Goal: Task Accomplishment & Management: Manage account settings

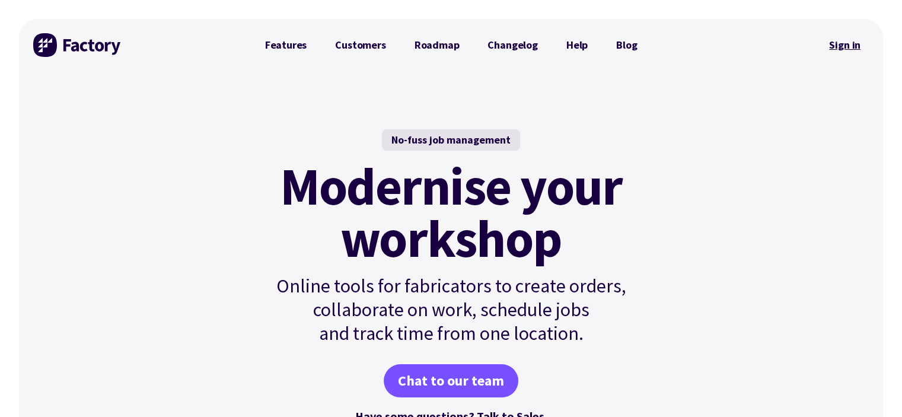
click at [843, 52] on link "Sign in" at bounding box center [845, 44] width 48 height 27
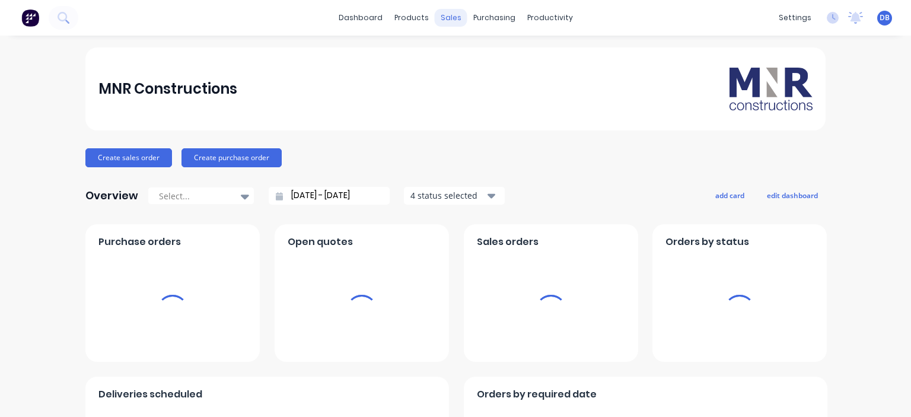
scroll to position [79, 0]
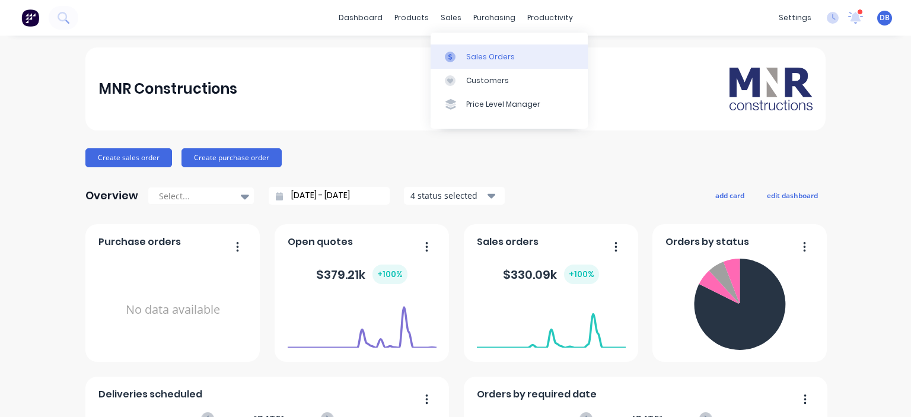
click at [467, 57] on div "Sales Orders" at bounding box center [490, 57] width 49 height 11
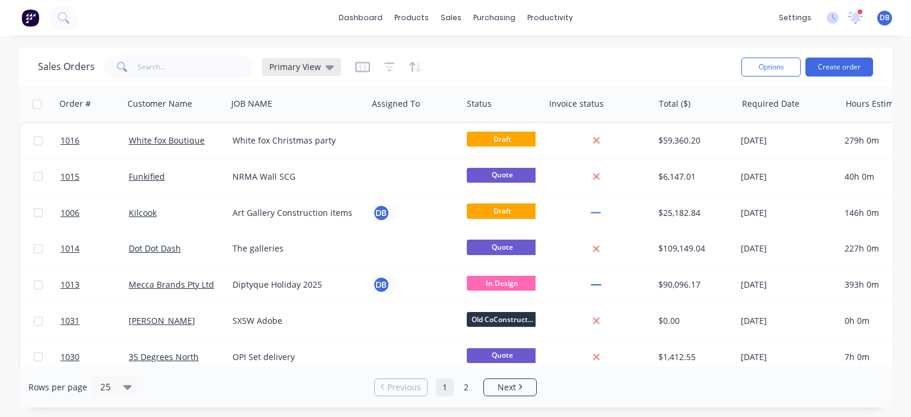
click at [316, 68] on span "Primary View" at bounding box center [295, 67] width 52 height 12
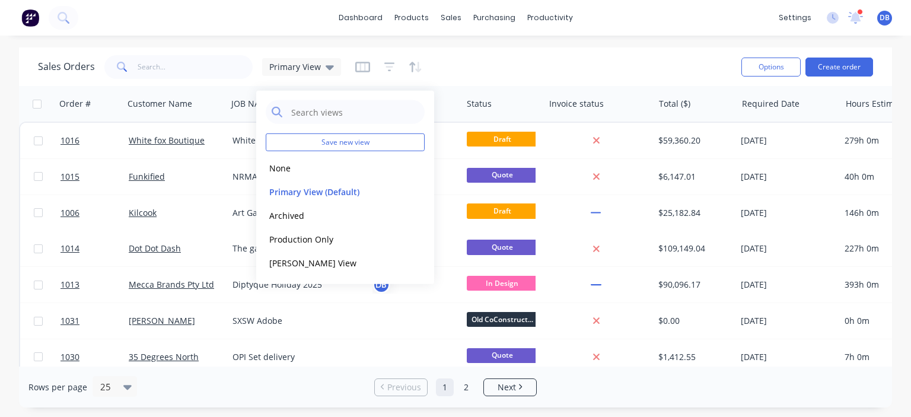
click at [568, 66] on div "Sales Orders Primary View" at bounding box center [385, 66] width 694 height 29
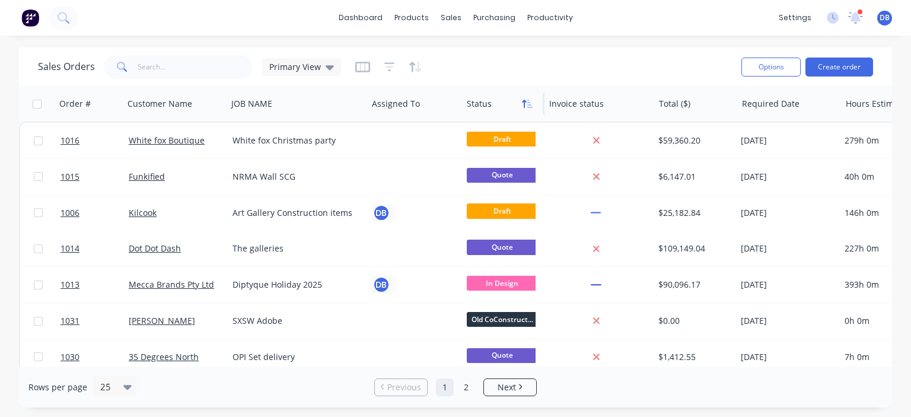
click at [526, 101] on icon "button" at bounding box center [524, 104] width 4 height 8
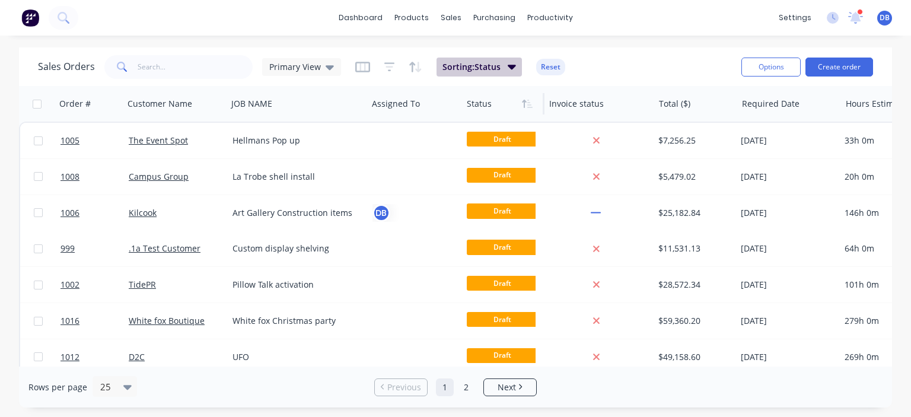
click at [503, 71] on button "Sorting: Status" at bounding box center [479, 67] width 85 height 19
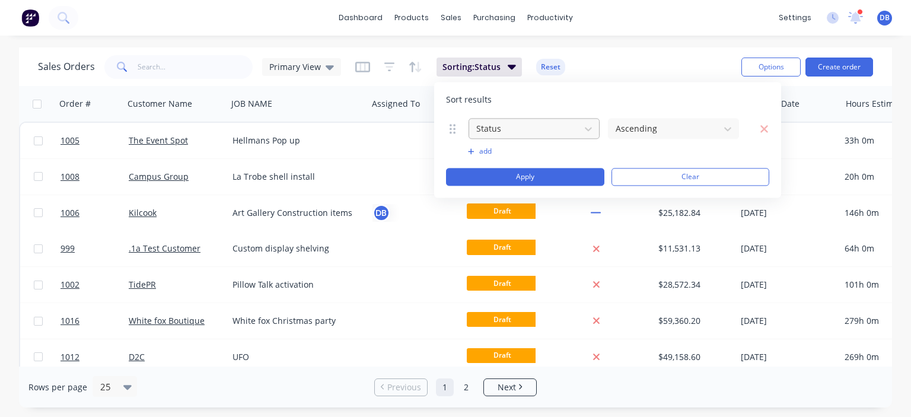
click at [565, 129] on div at bounding box center [524, 128] width 99 height 15
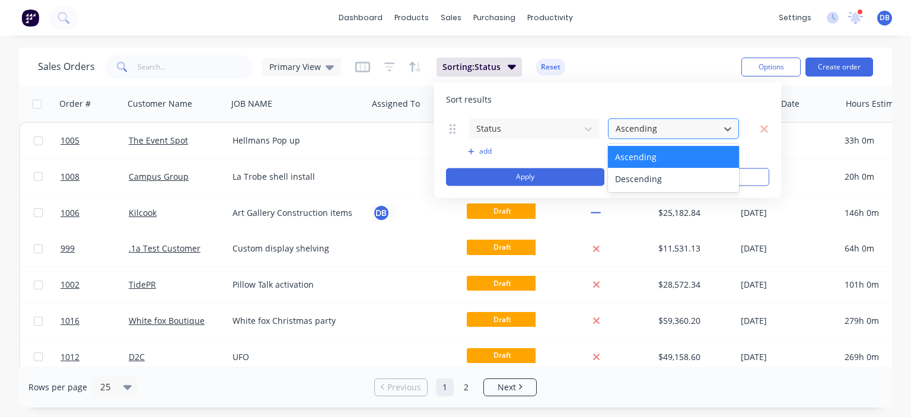
click at [654, 130] on div at bounding box center [664, 128] width 99 height 15
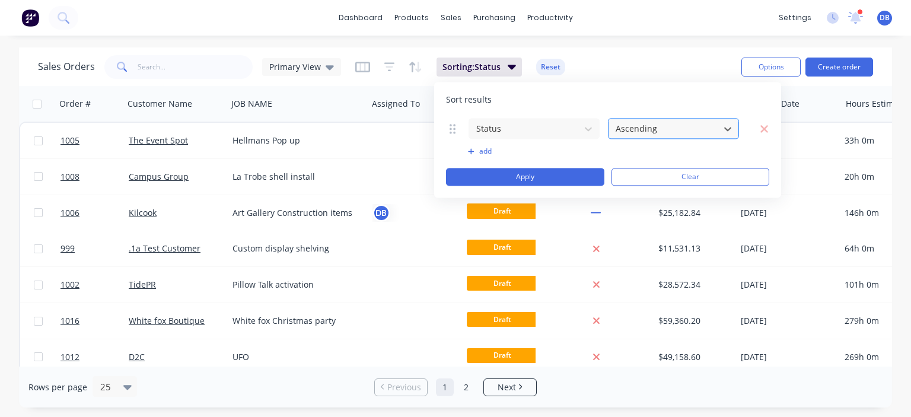
click at [653, 129] on div at bounding box center [664, 128] width 99 height 15
click at [558, 122] on div at bounding box center [524, 128] width 99 height 15
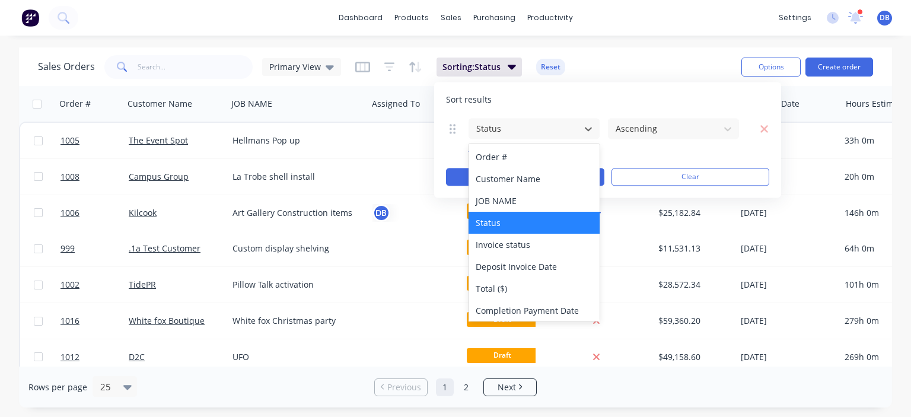
click at [584, 99] on div "Sort results" at bounding box center [607, 100] width 323 height 12
click at [576, 130] on div "Status" at bounding box center [525, 129] width 106 height 20
click at [673, 128] on div at bounding box center [664, 128] width 99 height 15
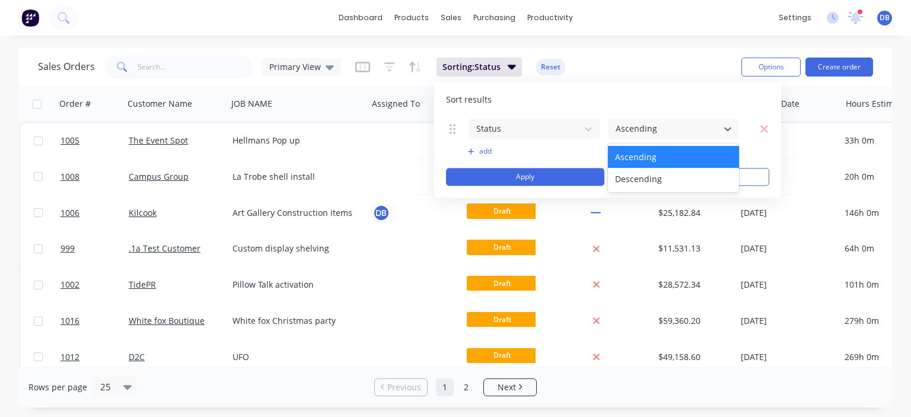
click at [585, 144] on div "Status 2 results available. Use Up and Down to choose options, press Enter to s…" at bounding box center [607, 151] width 323 height 68
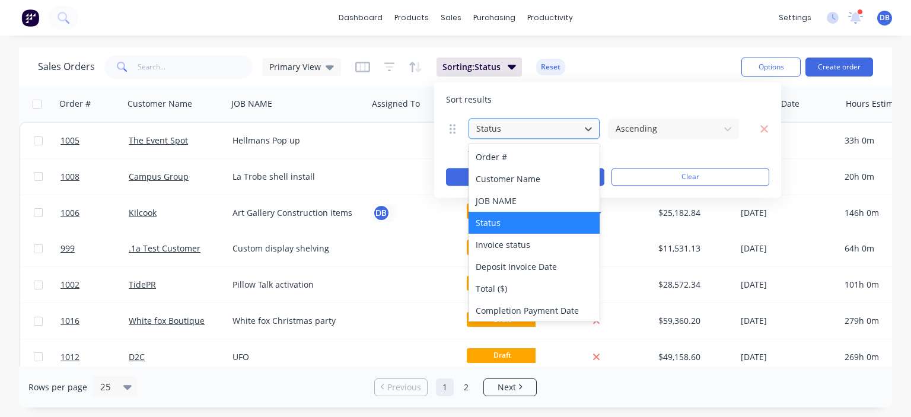
click at [557, 131] on div at bounding box center [524, 128] width 99 height 15
click at [557, 130] on div at bounding box center [524, 128] width 99 height 15
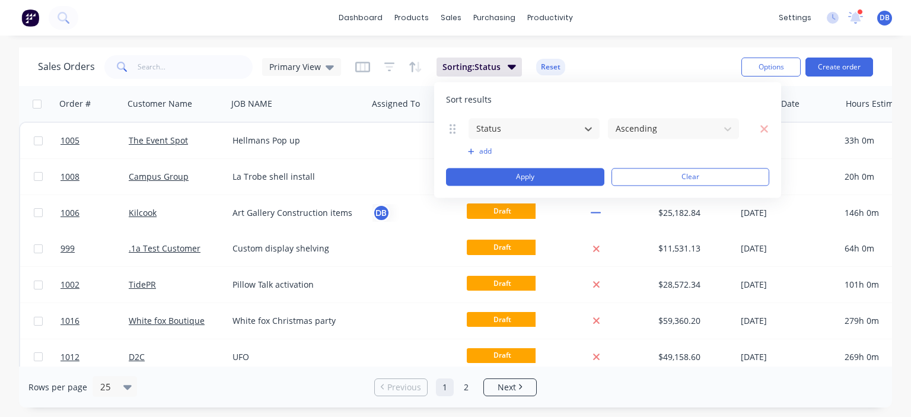
click at [478, 147] on button "add" at bounding box center [534, 151] width 132 height 9
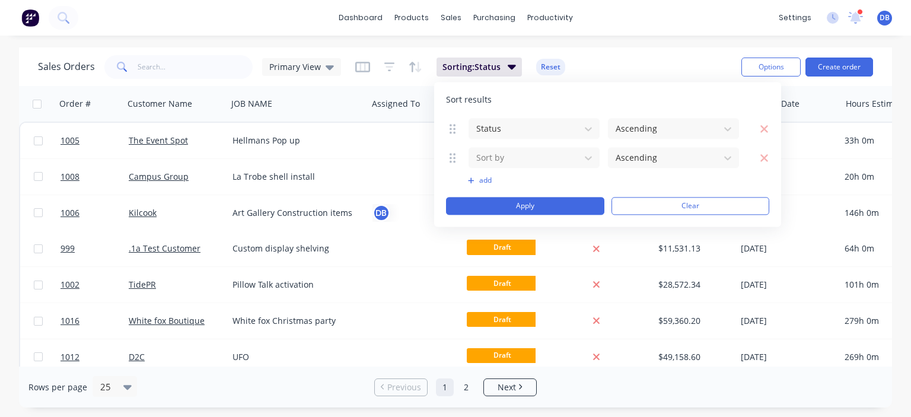
click at [763, 152] on icon "button" at bounding box center [764, 158] width 9 height 12
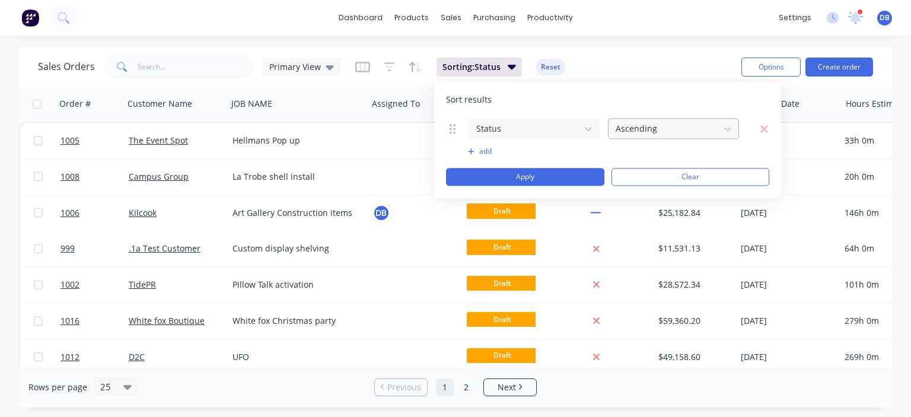
click at [664, 135] on div at bounding box center [664, 128] width 99 height 15
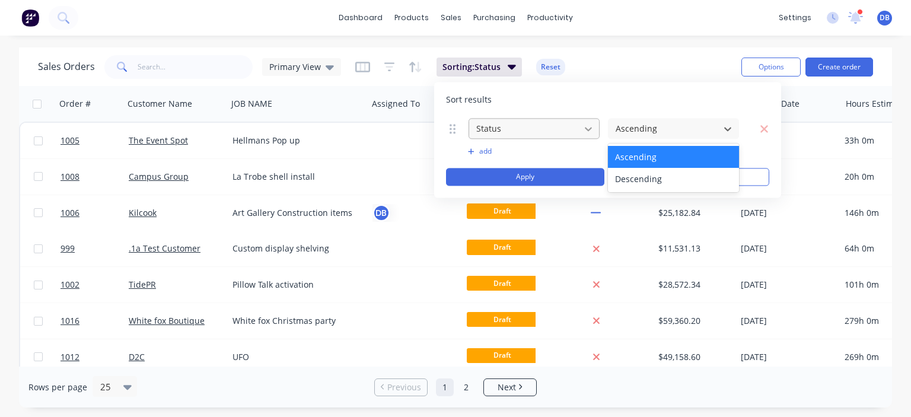
click at [664, 130] on div at bounding box center [664, 128] width 99 height 15
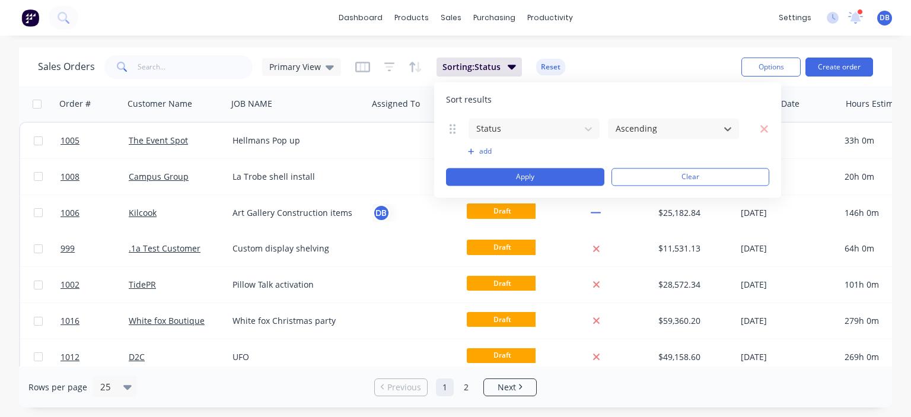
click at [573, 139] on div "Status" at bounding box center [534, 128] width 132 height 22
click at [567, 130] on div at bounding box center [524, 128] width 99 height 15
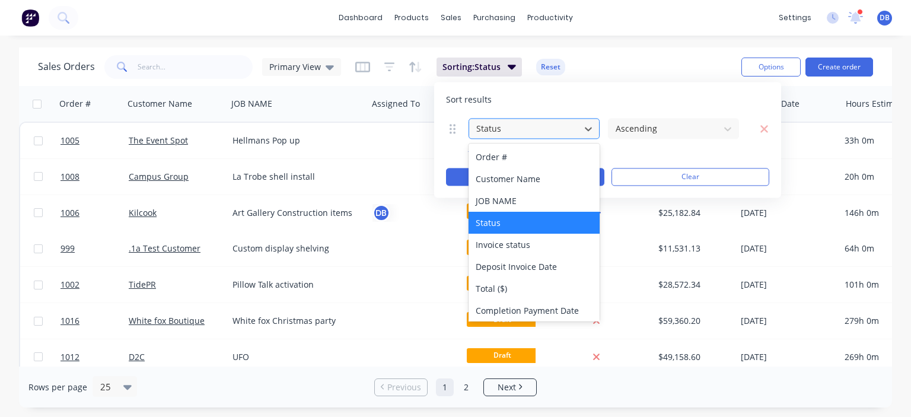
click at [567, 130] on div at bounding box center [524, 128] width 99 height 15
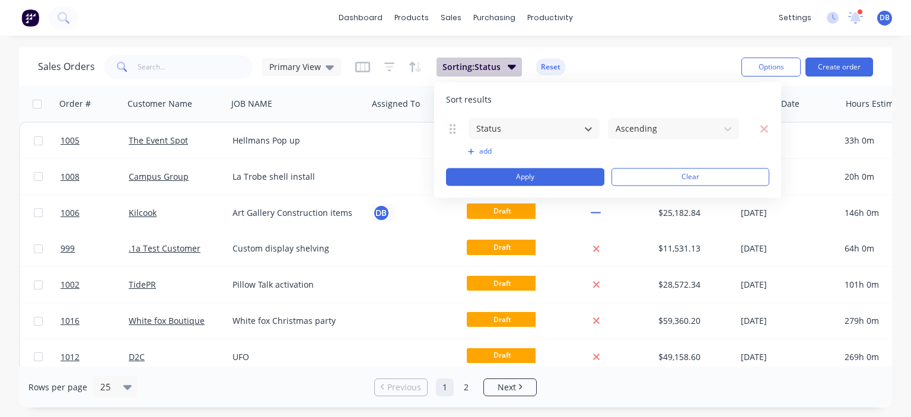
click at [587, 62] on div "Sales Orders Primary View Sorting: Status Reset" at bounding box center [385, 66] width 694 height 29
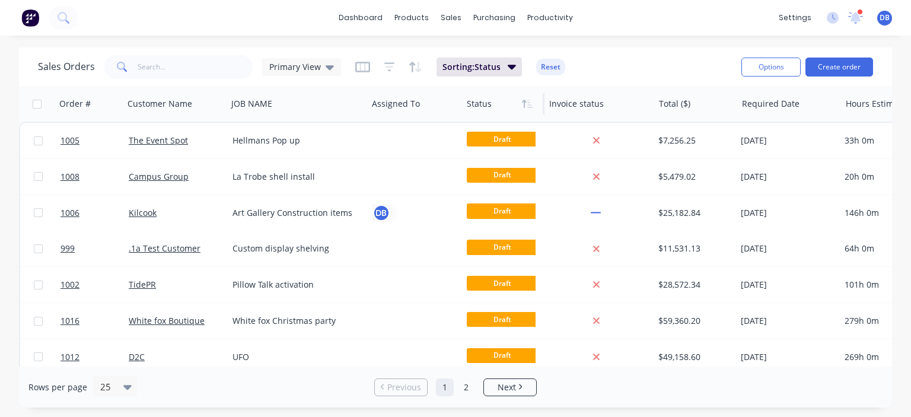
click at [424, 71] on div "Sorting: Status Reset" at bounding box center [460, 67] width 210 height 19
click at [385, 63] on icon "button" at bounding box center [389, 66] width 11 height 9
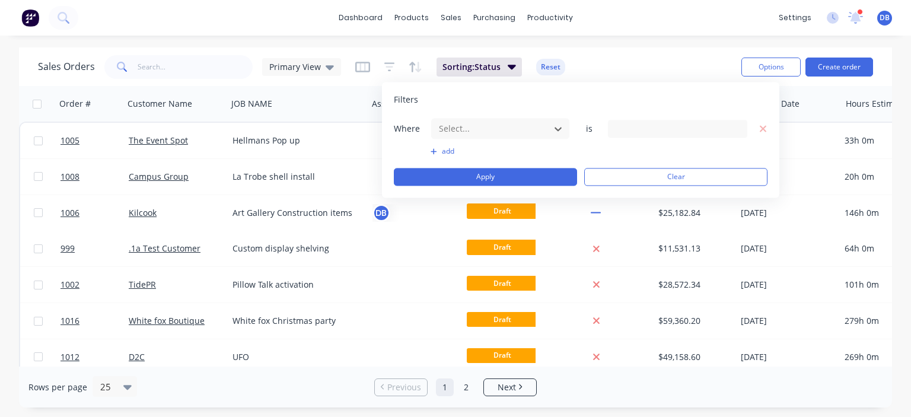
click at [513, 117] on div "Filters Where option , selected. Select is focused ,type to refine list, press …" at bounding box center [580, 140] width 397 height 116
click at [515, 125] on div at bounding box center [491, 128] width 106 height 15
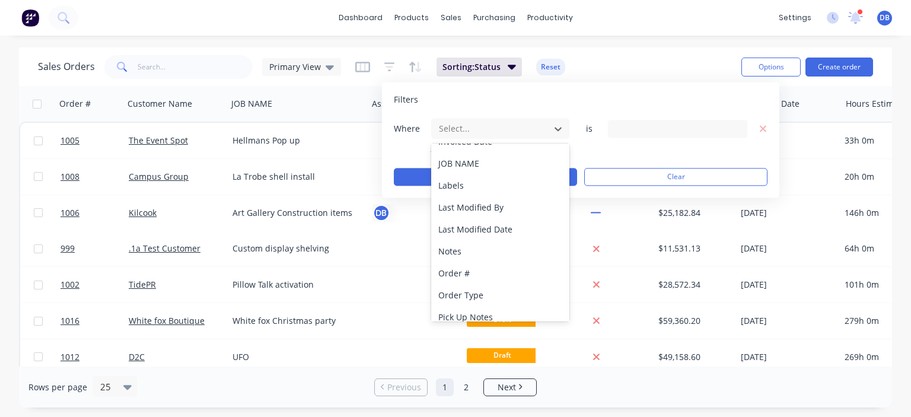
scroll to position [419, 0]
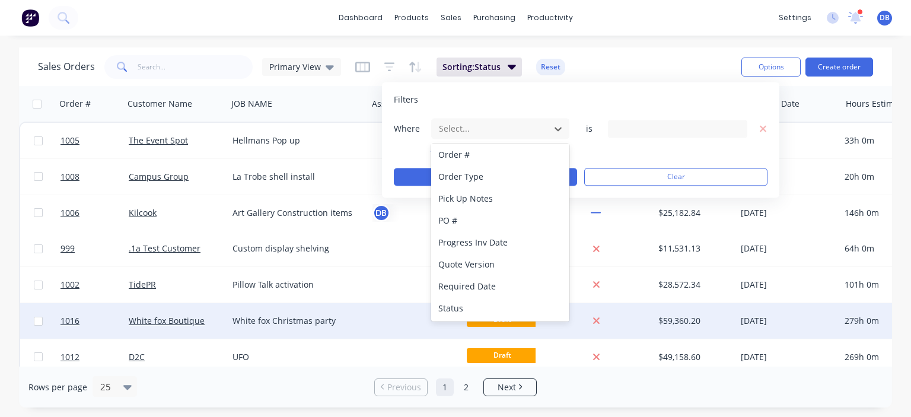
click at [474, 313] on div "Status" at bounding box center [500, 308] width 138 height 22
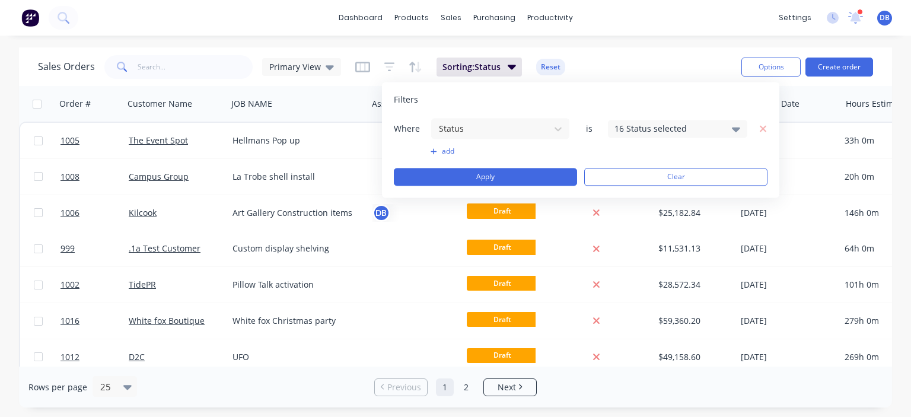
click at [651, 129] on div "16 Status selected" at bounding box center [668, 128] width 107 height 12
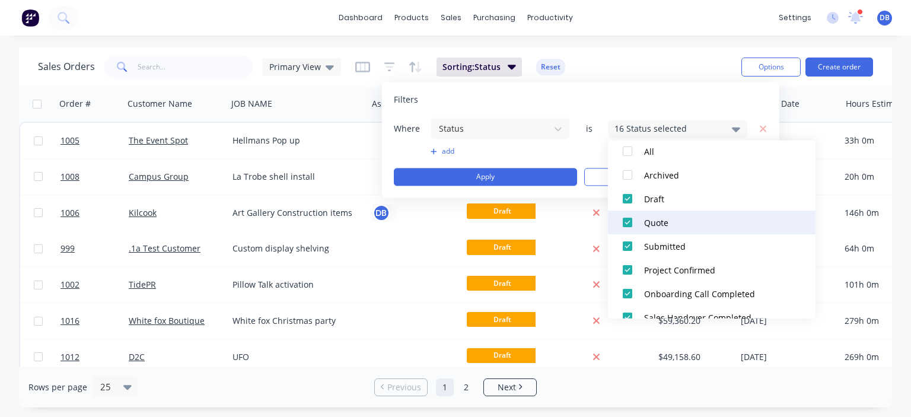
scroll to position [59, 0]
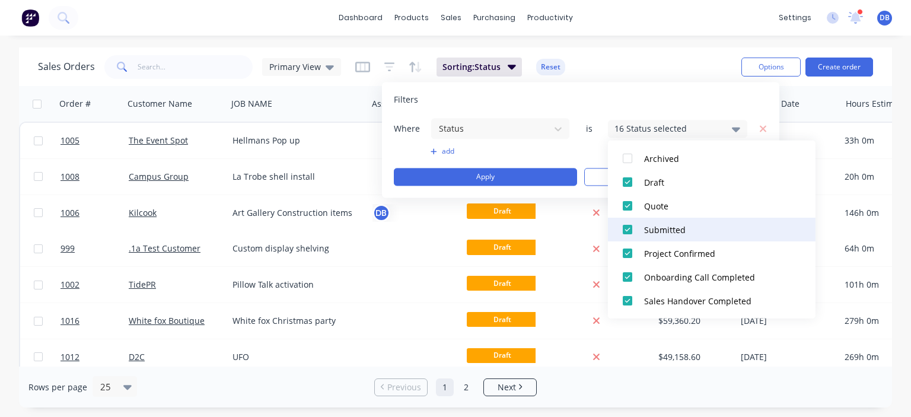
click at [623, 231] on div at bounding box center [628, 230] width 24 height 24
click at [627, 225] on div at bounding box center [628, 230] width 24 height 24
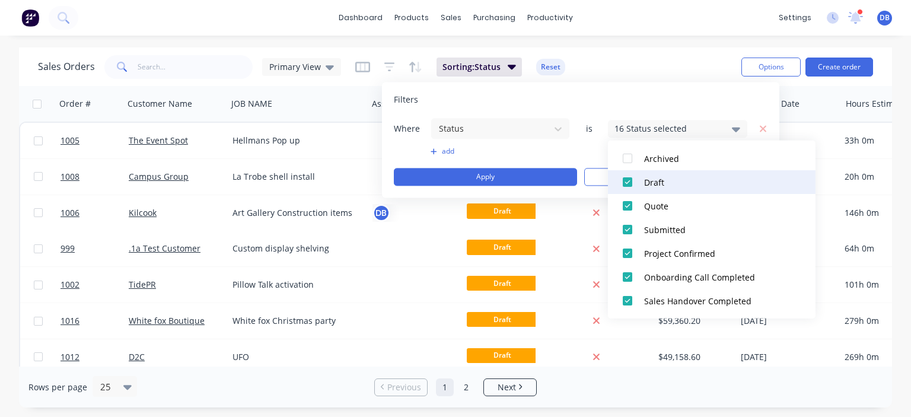
click at [626, 181] on div at bounding box center [628, 182] width 24 height 24
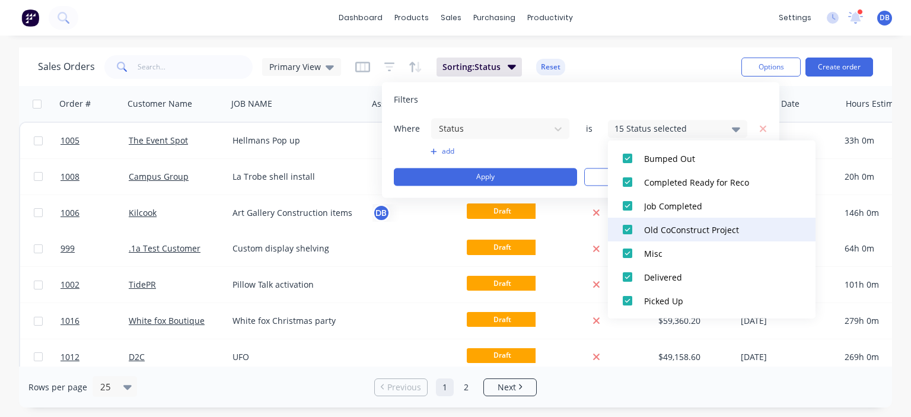
scroll to position [119, 0]
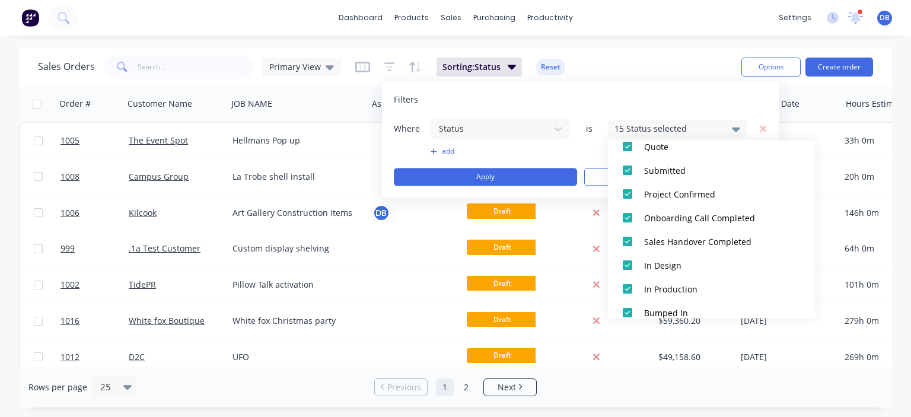
click at [608, 111] on button "Draft" at bounding box center [712, 123] width 208 height 24
click at [535, 153] on button "add" at bounding box center [500, 151] width 139 height 9
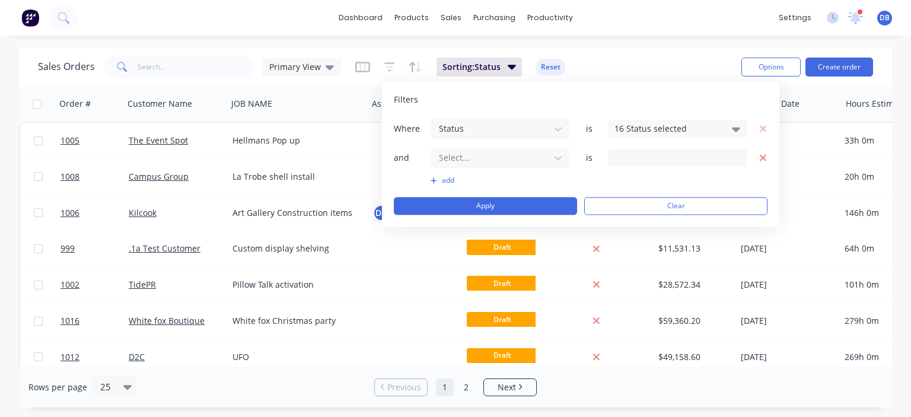
click at [764, 155] on icon "button" at bounding box center [763, 157] width 7 height 7
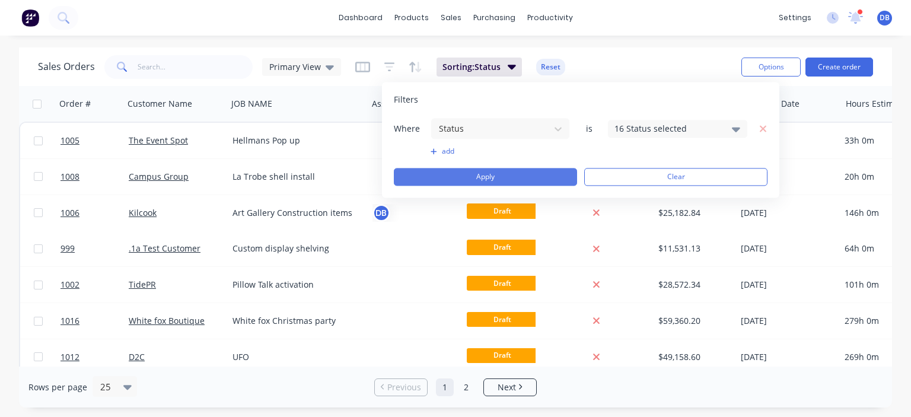
click at [534, 173] on button "Apply" at bounding box center [485, 177] width 183 height 18
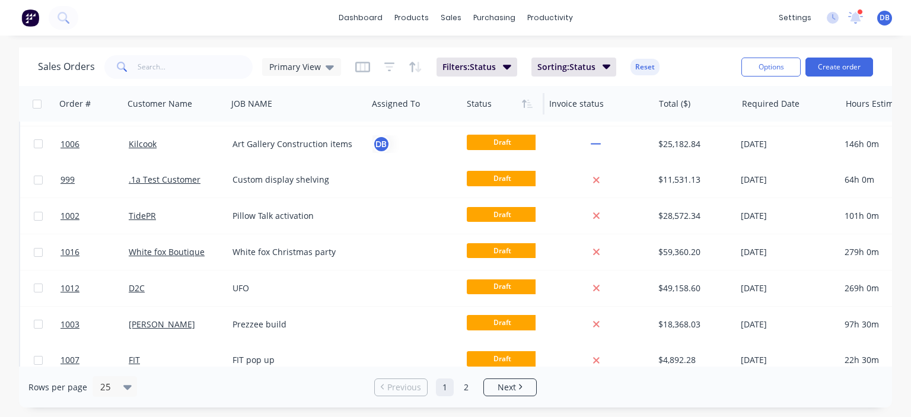
scroll to position [0, 0]
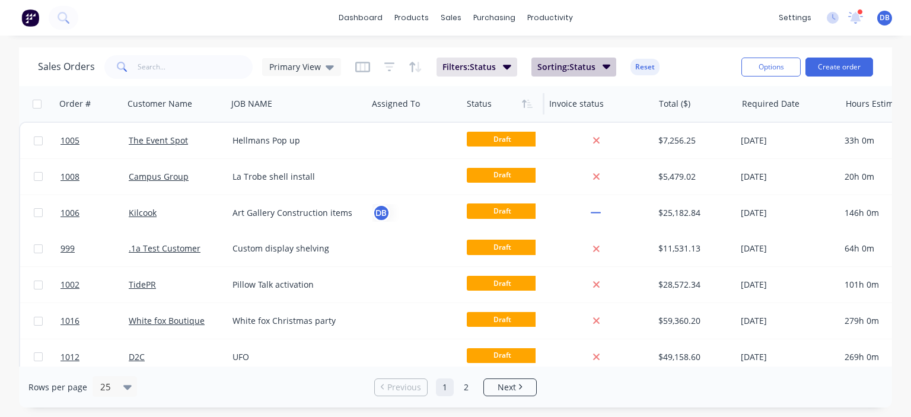
click at [570, 62] on span "Sorting: Status" at bounding box center [566, 67] width 58 height 12
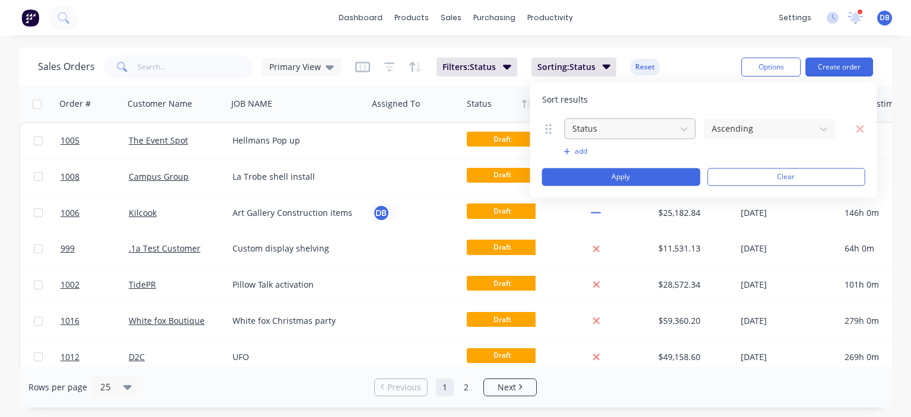
click at [669, 125] on div at bounding box center [620, 128] width 99 height 15
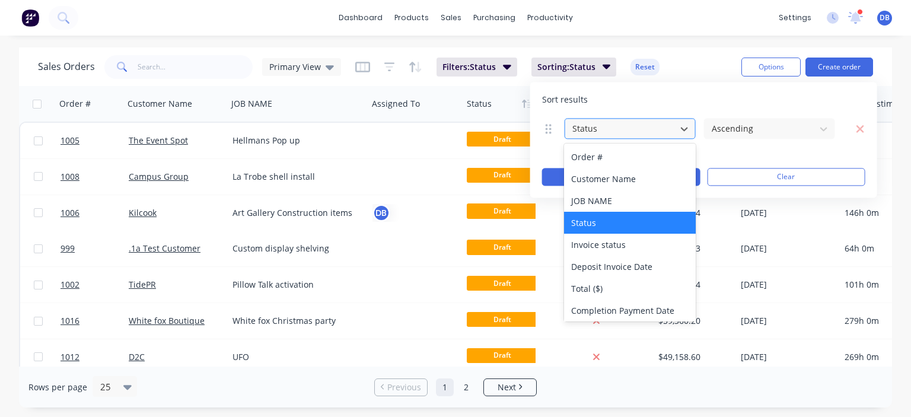
click at [669, 125] on div at bounding box center [620, 128] width 99 height 15
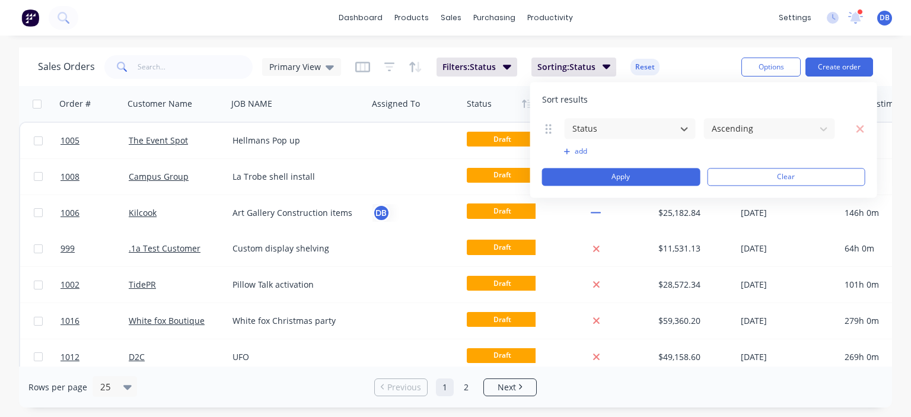
click at [686, 47] on div "Sales Orders Primary View Filters: Status Sorting: Status Reset Options Create …" at bounding box center [455, 66] width 873 height 39
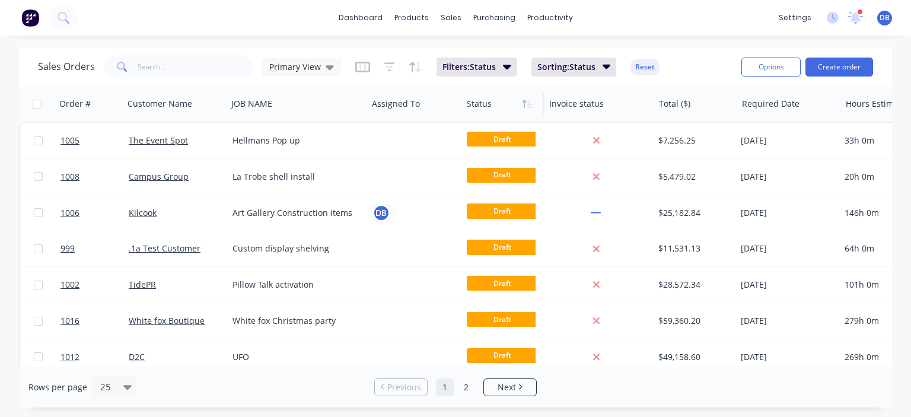
click at [683, 61] on div "Sales Orders Primary View Filters: Status Sorting: Status Reset" at bounding box center [385, 66] width 694 height 29
click at [492, 69] on span "Filters: Status" at bounding box center [469, 67] width 53 height 12
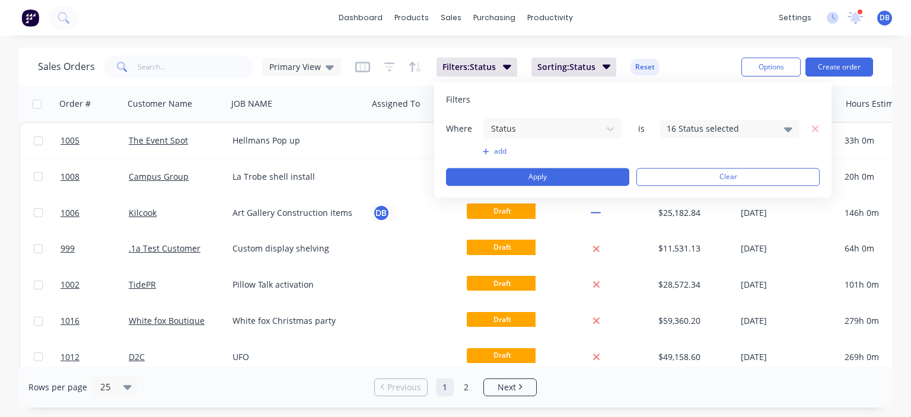
click at [689, 129] on div "16 Status selected" at bounding box center [720, 128] width 107 height 12
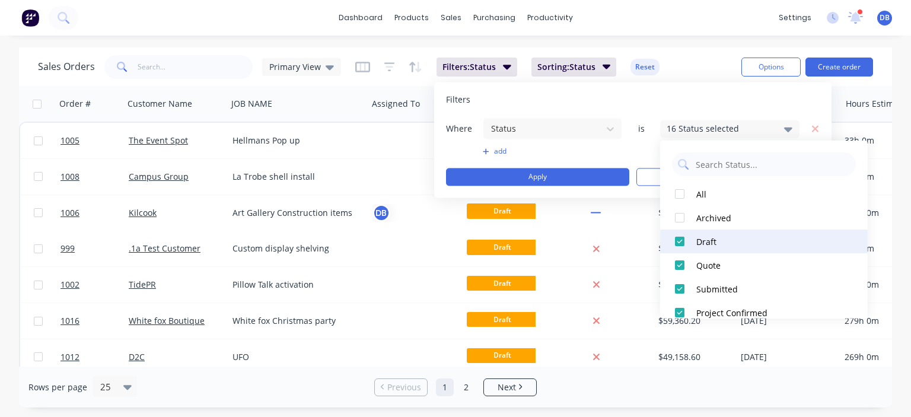
click at [737, 245] on div "Draft" at bounding box center [767, 241] width 142 height 12
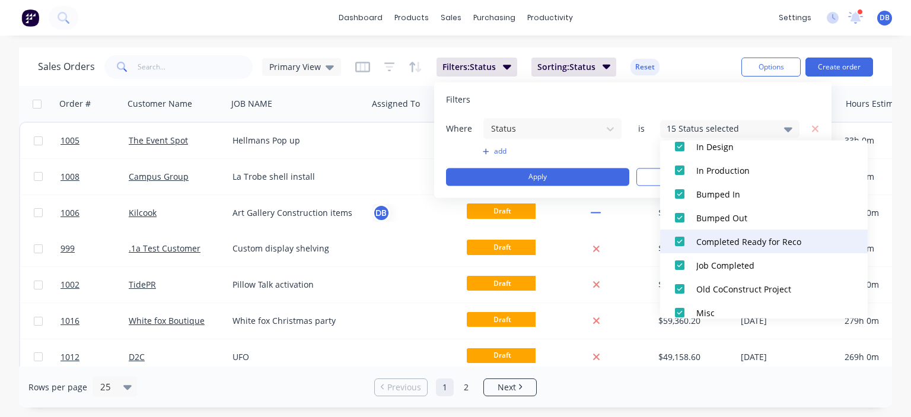
scroll to position [297, 0]
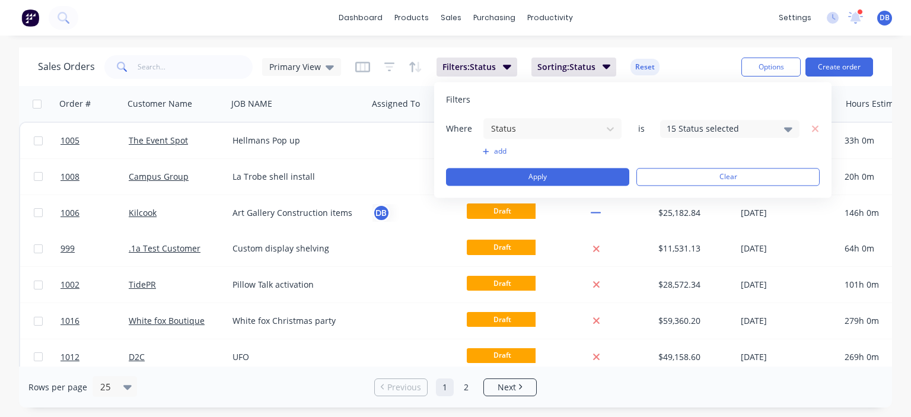
click at [680, 85] on div "Filters Where Status is 15 Status selected add Apply Clear" at bounding box center [632, 140] width 397 height 116
click at [565, 175] on button "Apply" at bounding box center [537, 177] width 183 height 18
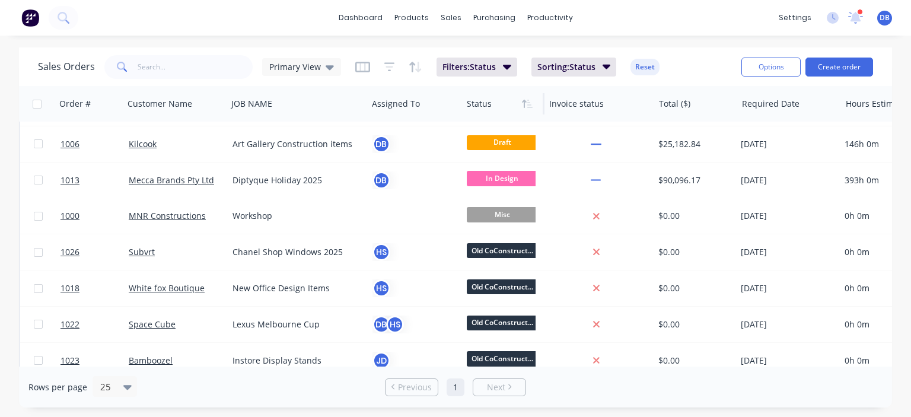
scroll to position [0, 0]
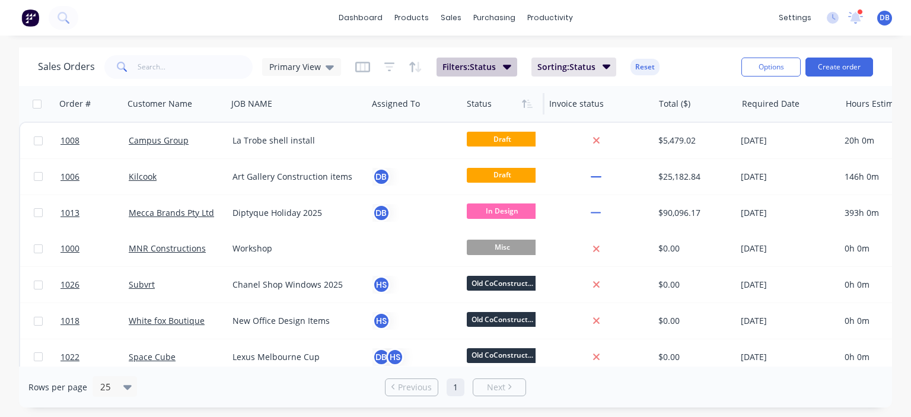
click at [508, 65] on icon "button" at bounding box center [507, 67] width 8 height 5
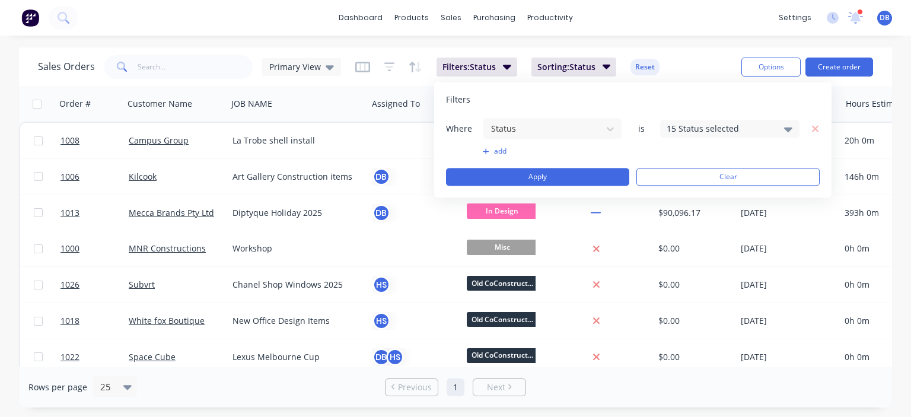
click at [752, 123] on div "15 Status selected" at bounding box center [720, 128] width 107 height 12
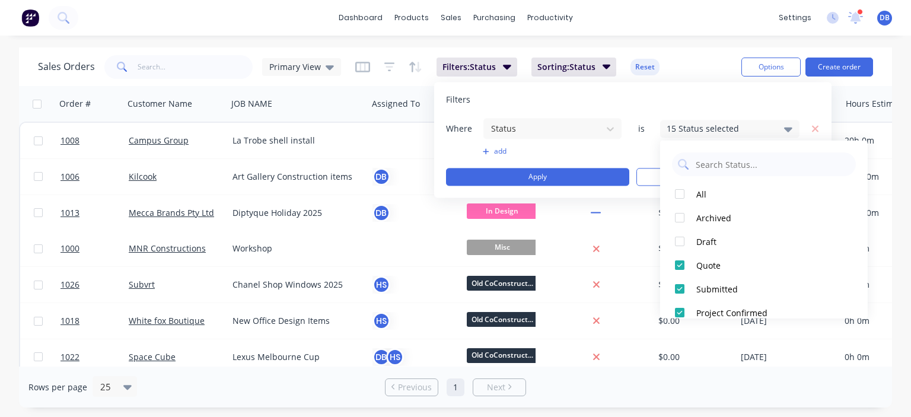
click at [752, 124] on div "15 Status selected" at bounding box center [720, 128] width 107 height 12
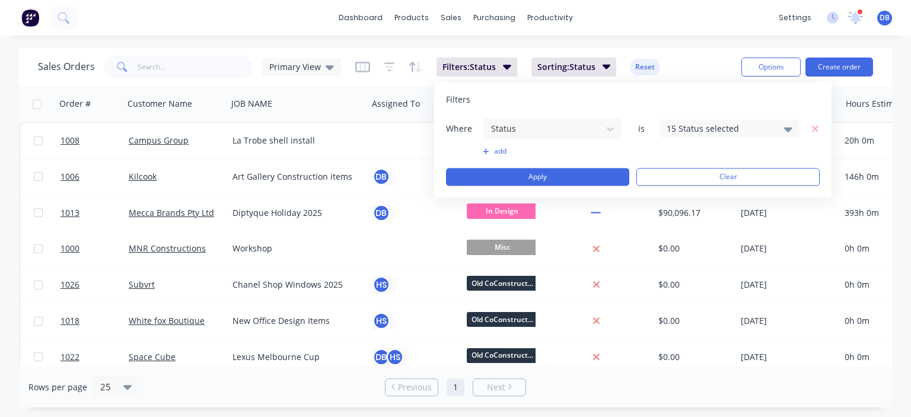
click at [712, 68] on div "Sales Orders Primary View Filters: Status Sorting: Status Reset" at bounding box center [385, 66] width 694 height 29
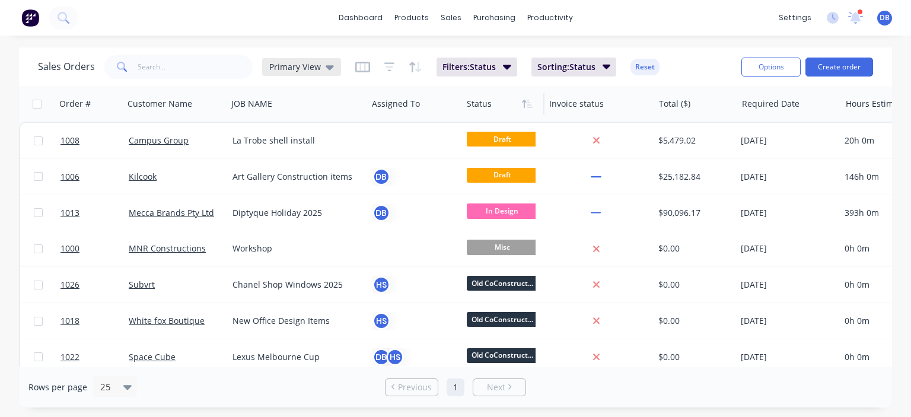
click at [316, 69] on span "Primary View" at bounding box center [295, 67] width 52 height 12
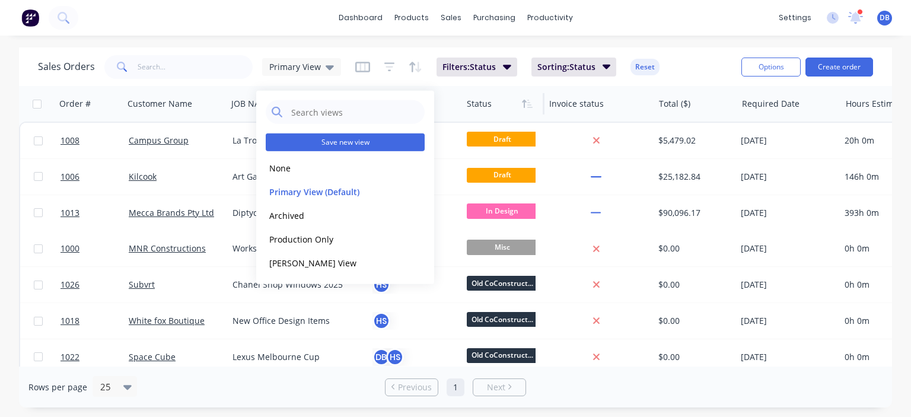
click at [348, 143] on button "Save new view" at bounding box center [345, 142] width 159 height 18
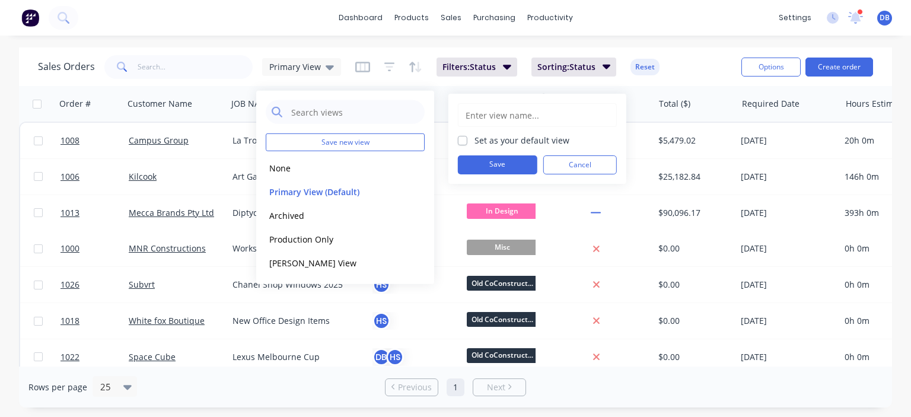
click at [513, 111] on input "text" at bounding box center [538, 115] width 146 height 23
type input "P"
type input "`"
click at [527, 120] on input "`" at bounding box center [538, 115] width 146 height 23
type input "Primary View 2"
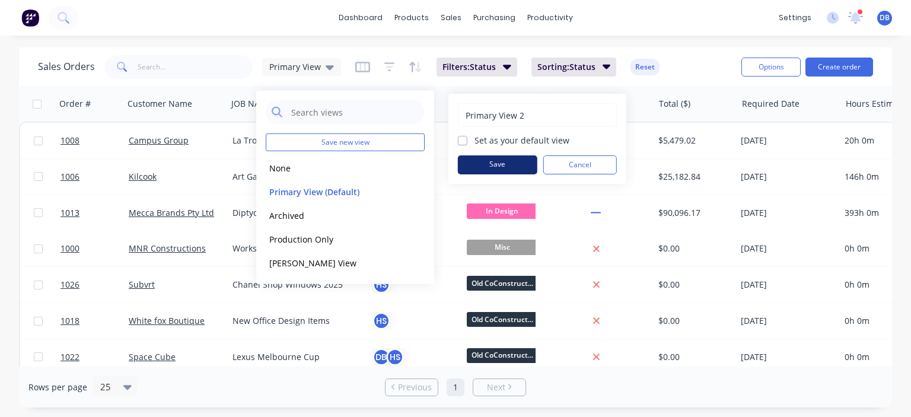
click at [513, 166] on button "Save" at bounding box center [497, 164] width 79 height 19
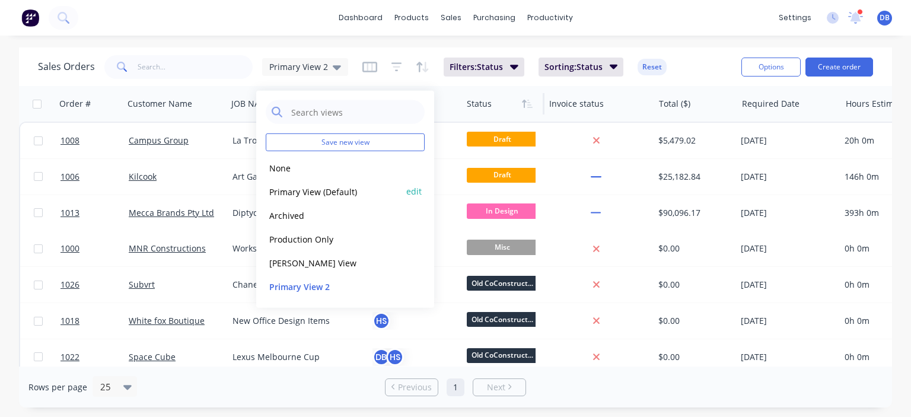
click at [355, 194] on button "Primary View (Default)" at bounding box center [333, 191] width 135 height 14
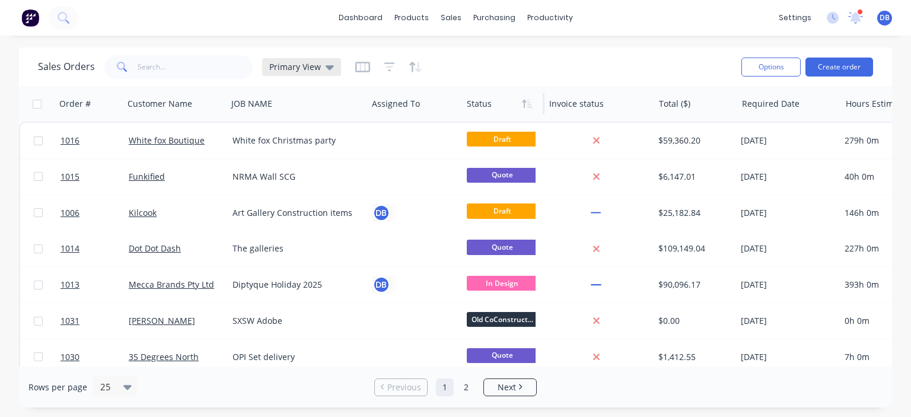
click at [320, 68] on div "Primary View" at bounding box center [301, 67] width 65 height 11
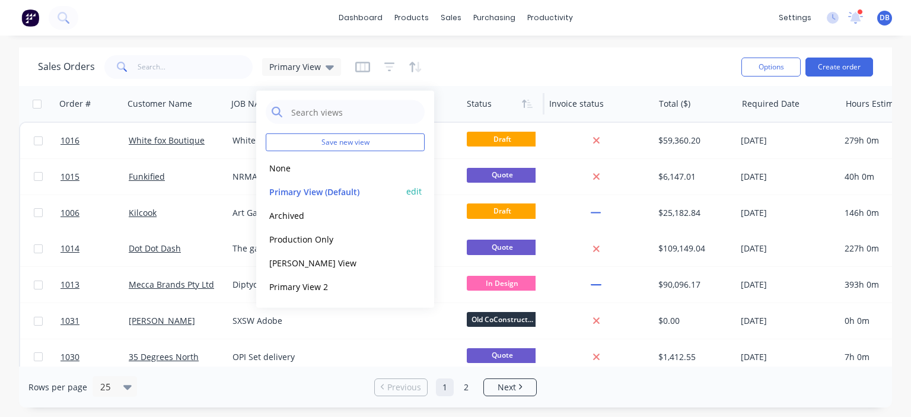
click at [413, 192] on button "edit" at bounding box center [413, 191] width 15 height 12
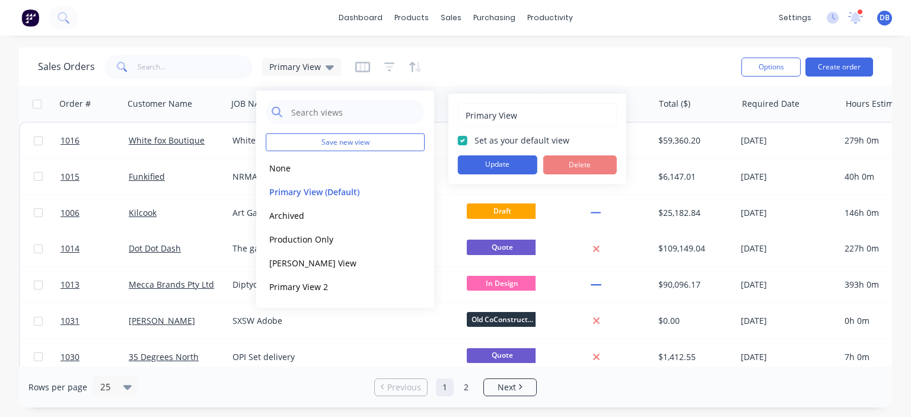
click at [524, 111] on input "Primary View" at bounding box center [538, 115] width 146 height 23
drag, startPoint x: 530, startPoint y: 112, endPoint x: 384, endPoint y: 122, distance: 146.3
click at [384, 416] on div "Save new view None edit Primary View (Default) edit Archived edit Production On…" at bounding box center [455, 417] width 911 height 0
click at [551, 119] on input "Primary View" at bounding box center [538, 115] width 146 height 23
drag, startPoint x: 546, startPoint y: 116, endPoint x: 482, endPoint y: 120, distance: 64.2
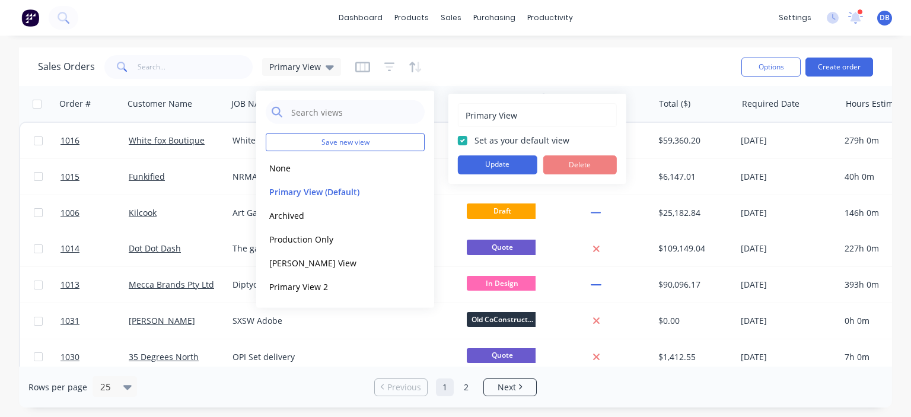
click at [482, 120] on input "Primary View" at bounding box center [538, 115] width 146 height 23
click at [527, 125] on input "Primary View" at bounding box center [538, 115] width 146 height 23
drag, startPoint x: 543, startPoint y: 116, endPoint x: 449, endPoint y: 123, distance: 94.6
click at [449, 123] on div "Primary View Set as your default view Update Delete" at bounding box center [537, 139] width 178 height 90
type input "All Status"
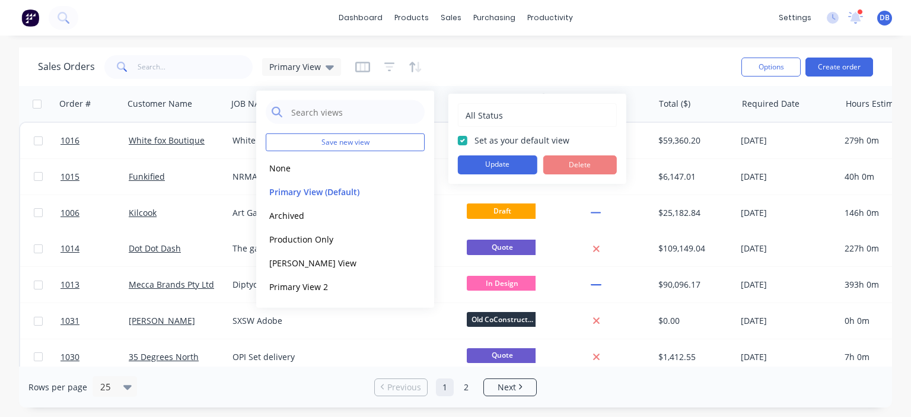
click at [475, 138] on label "Set as your default view" at bounding box center [522, 140] width 95 height 12
click at [459, 138] on input "Set as your default view" at bounding box center [462, 139] width 9 height 11
checkbox input "false"
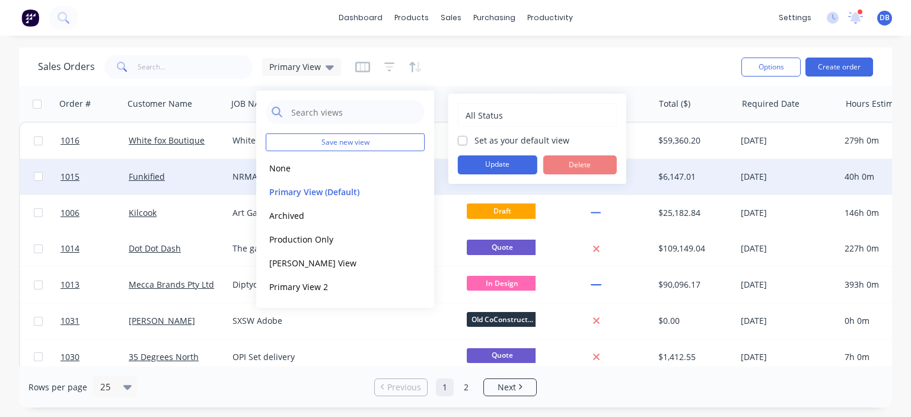
click at [477, 157] on button "Update" at bounding box center [497, 164] width 79 height 19
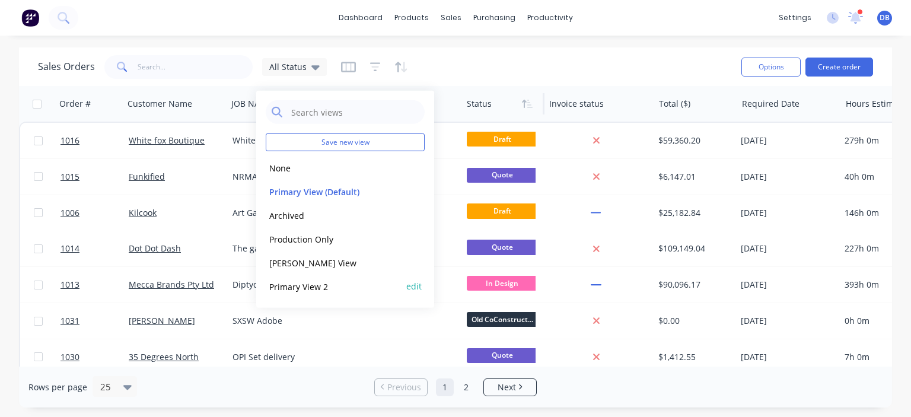
click at [419, 287] on button "edit" at bounding box center [413, 286] width 15 height 12
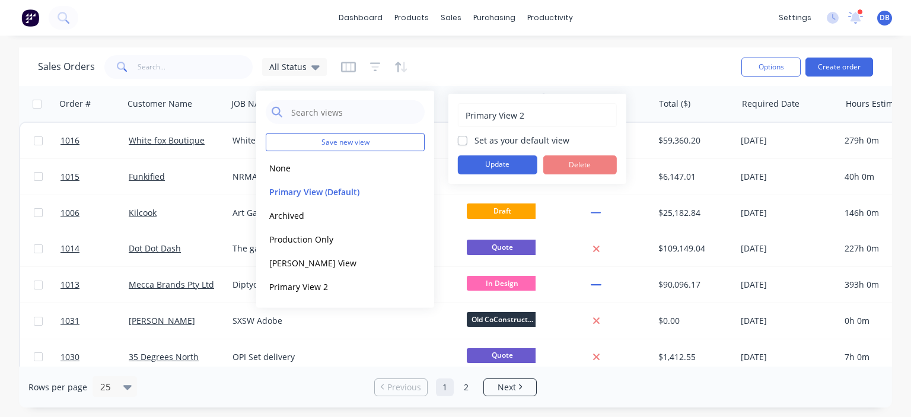
click at [542, 120] on input "Primary View 2" at bounding box center [538, 115] width 146 height 23
drag, startPoint x: 570, startPoint y: 113, endPoint x: 467, endPoint y: 130, distance: 104.1
click at [467, 130] on div "Primary View 2 Set as your default view Update Delete" at bounding box center [537, 138] width 159 height 71
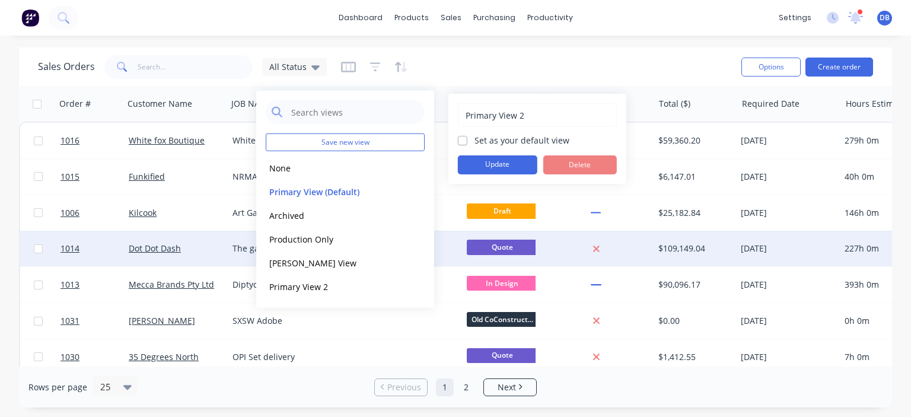
click at [0, 0] on button "edit" at bounding box center [0, 0] width 0 height 0
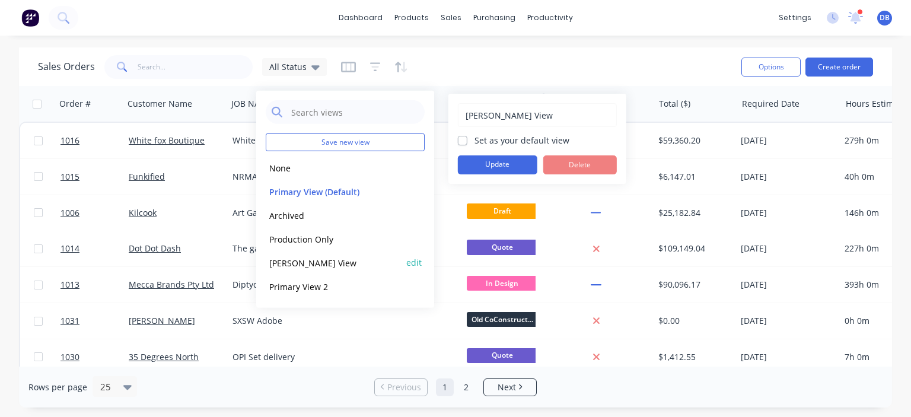
drag, startPoint x: 420, startPoint y: 261, endPoint x: 419, endPoint y: 272, distance: 11.3
click at [420, 262] on button "edit" at bounding box center [413, 262] width 15 height 12
click at [580, 164] on button "Delete" at bounding box center [580, 164] width 74 height 19
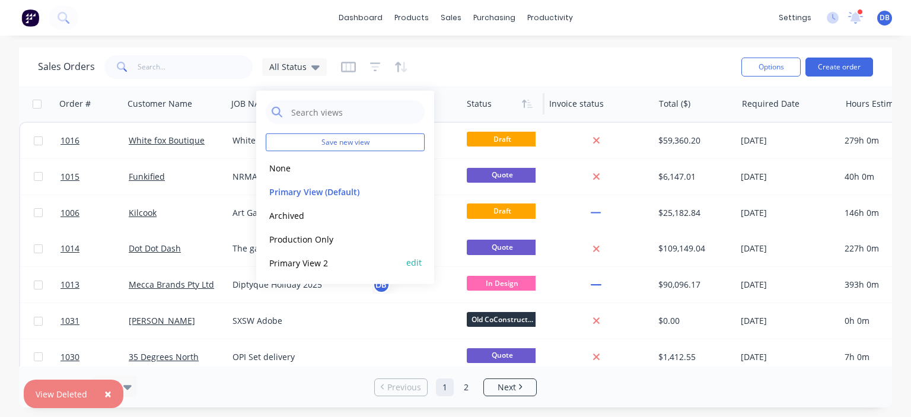
click at [409, 261] on button "edit" at bounding box center [413, 262] width 15 height 12
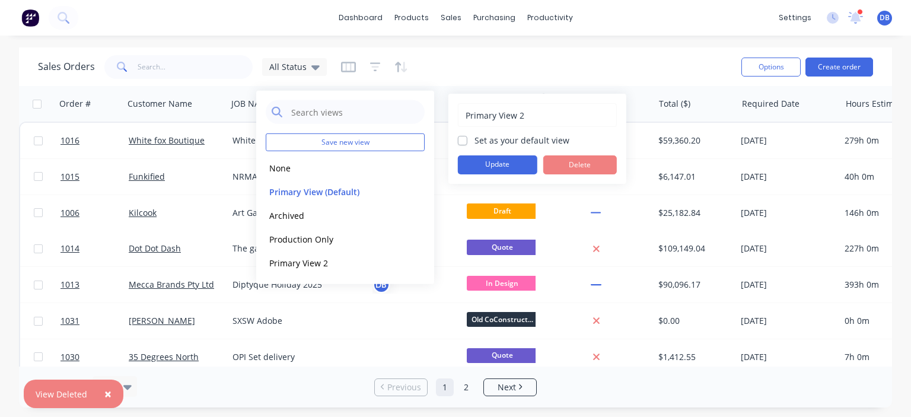
click at [536, 121] on input "Primary View 2" at bounding box center [538, 115] width 146 height 23
type input "Primary View"
click at [587, 79] on div "Sales Orders All Status" at bounding box center [385, 66] width 694 height 29
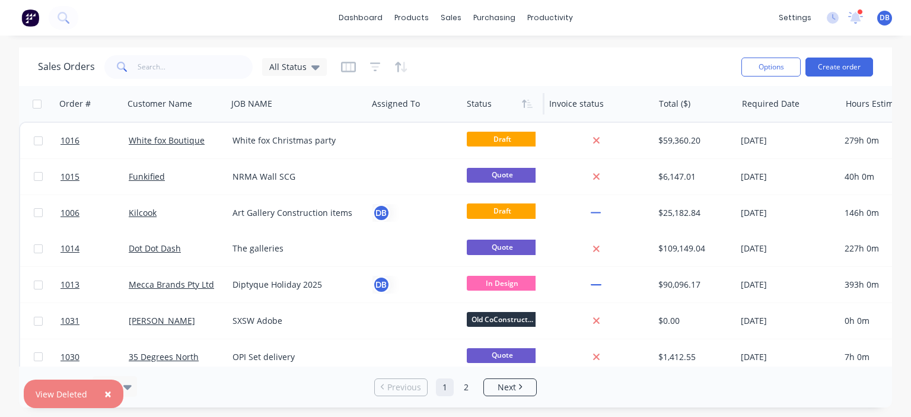
click at [579, 72] on div "Sales Orders All Status" at bounding box center [385, 66] width 694 height 29
click at [373, 62] on icon "button" at bounding box center [375, 66] width 11 height 9
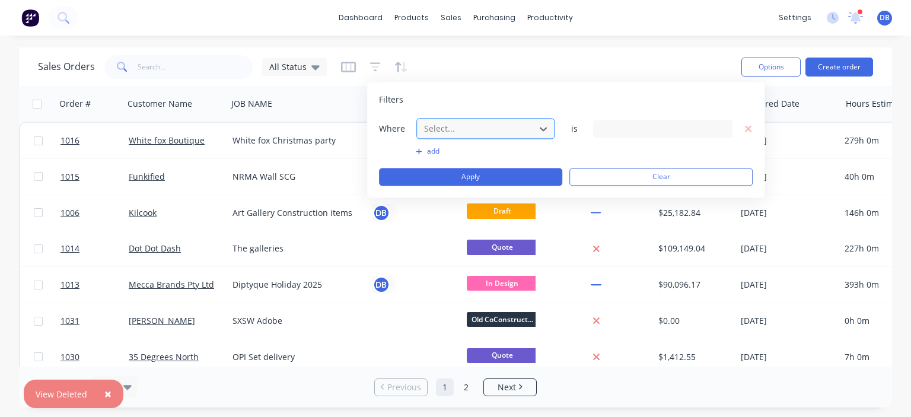
click at [450, 124] on div at bounding box center [476, 128] width 106 height 15
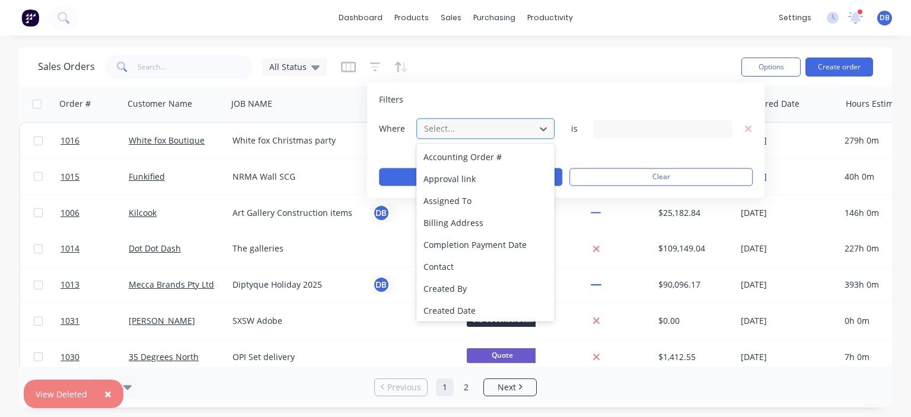
click at [491, 120] on div "Select..." at bounding box center [475, 129] width 113 height 20
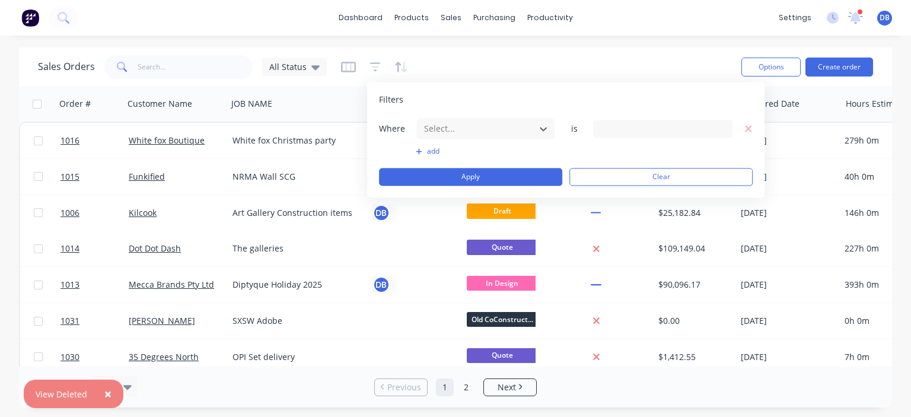
click at [630, 68] on div "Sales Orders All Status" at bounding box center [385, 66] width 694 height 29
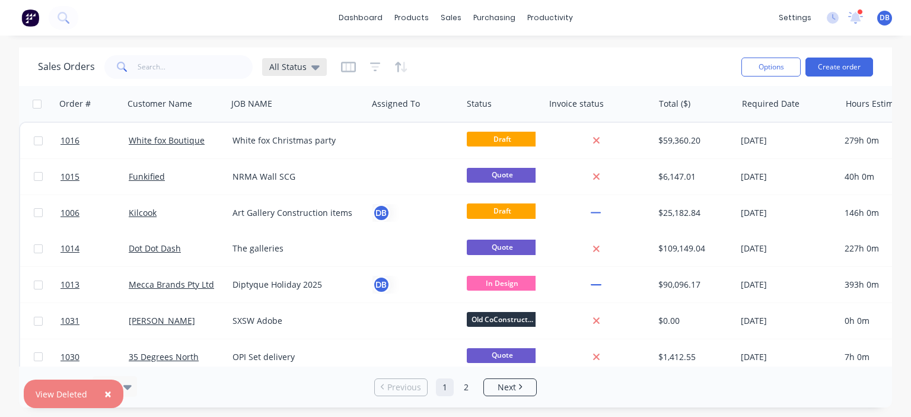
click at [320, 63] on div "All Status" at bounding box center [294, 67] width 65 height 18
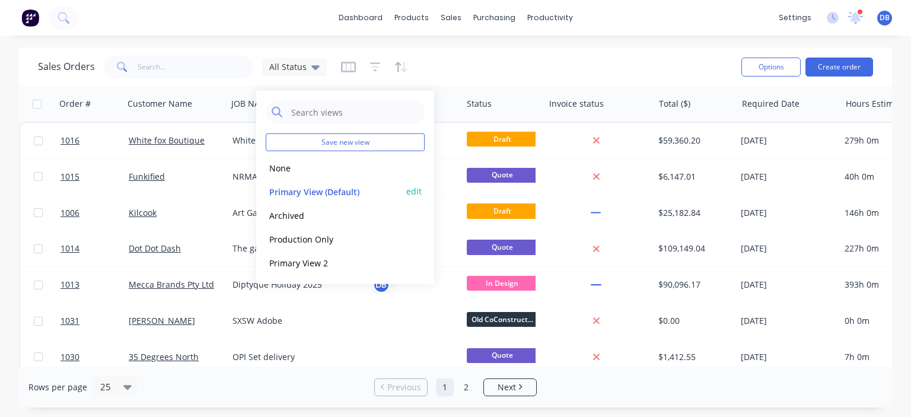
drag, startPoint x: 413, startPoint y: 193, endPoint x: 422, endPoint y: 194, distance: 9.5
click at [413, 193] on button "edit" at bounding box center [413, 191] width 15 height 12
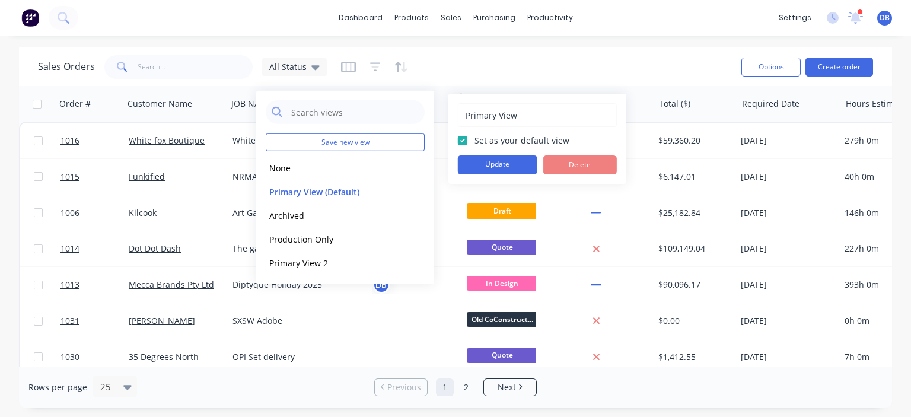
drag, startPoint x: 525, startPoint y: 109, endPoint x: 440, endPoint y: 119, distance: 86.0
click at [440, 119] on body "dashboard products sales purchasing productivity dashboard products Product Cat…" at bounding box center [455, 208] width 911 height 417
click at [561, 110] on input "Primary View" at bounding box center [538, 115] width 146 height 23
drag, startPoint x: 502, startPoint y: 120, endPoint x: 465, endPoint y: 121, distance: 36.8
click at [465, 121] on input "Primary View" at bounding box center [538, 115] width 146 height 23
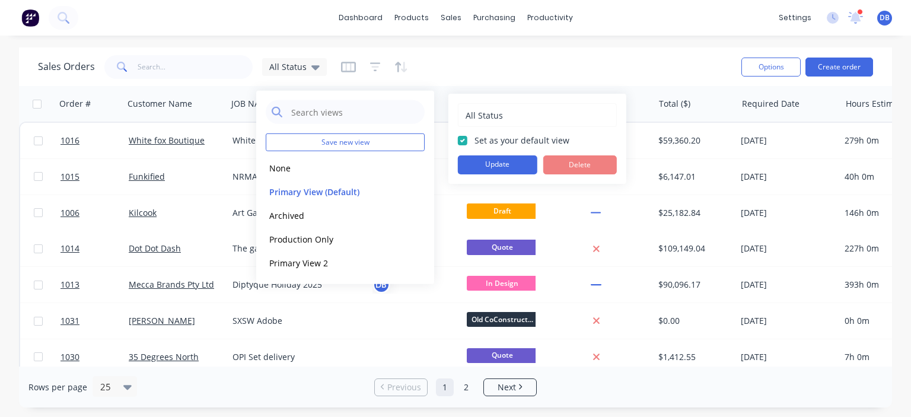
type input "All Status"
drag, startPoint x: 461, startPoint y: 144, endPoint x: 489, endPoint y: 150, distance: 28.6
click at [475, 144] on label "Set as your default view" at bounding box center [522, 140] width 95 height 12
click at [462, 144] on input "Set as your default view" at bounding box center [462, 139] width 9 height 11
checkbox input "false"
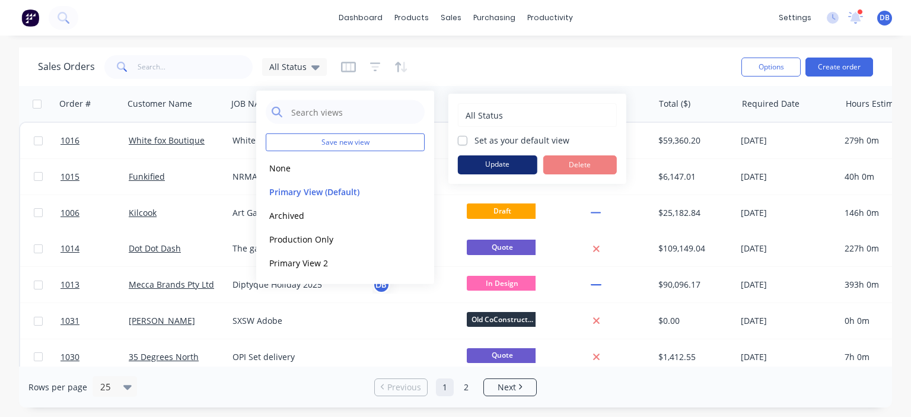
click at [501, 162] on button "Update" at bounding box center [497, 164] width 79 height 19
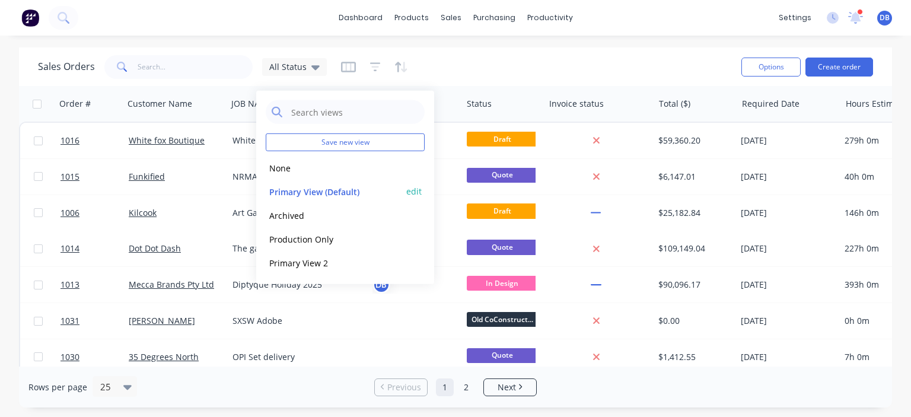
click at [412, 193] on button "edit" at bounding box center [413, 191] width 15 height 12
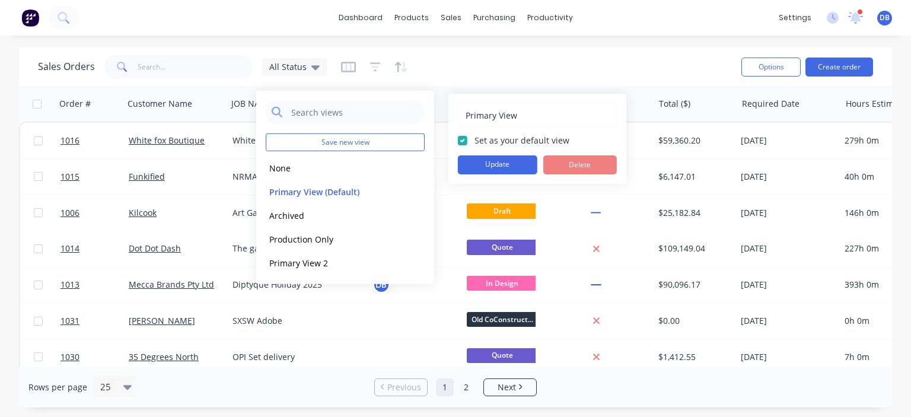
click at [467, 139] on div "Set as your default view" at bounding box center [537, 140] width 159 height 12
click at [475, 140] on label "Set as your default view" at bounding box center [522, 140] width 95 height 12
click at [466, 140] on input "Set as your default view" at bounding box center [462, 139] width 9 height 11
click at [475, 141] on label "Set as your default view" at bounding box center [522, 140] width 95 height 12
click at [463, 141] on input "Set as your default view" at bounding box center [462, 139] width 9 height 11
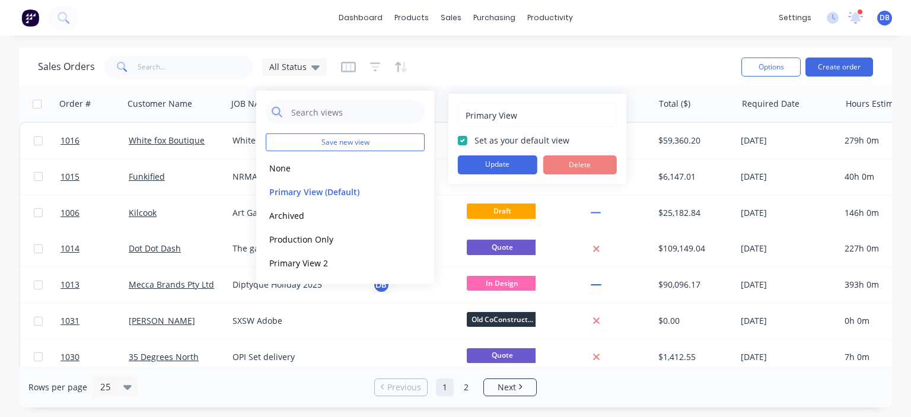
checkbox input "true"
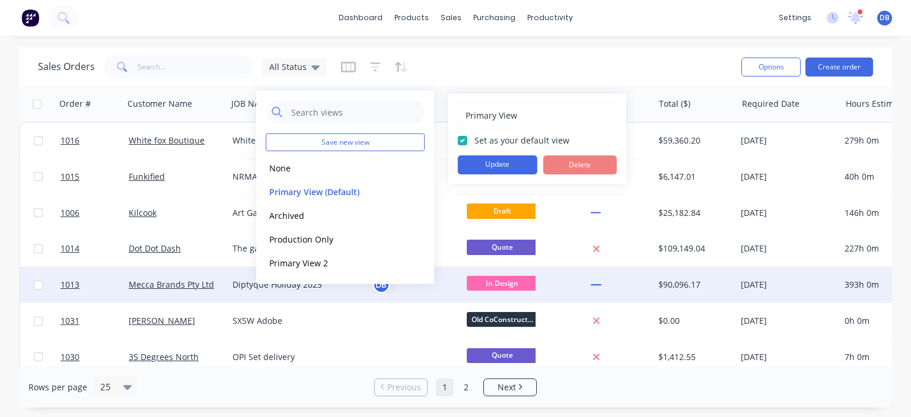
click at [571, 74] on div "Sales Orders All Status" at bounding box center [385, 66] width 694 height 29
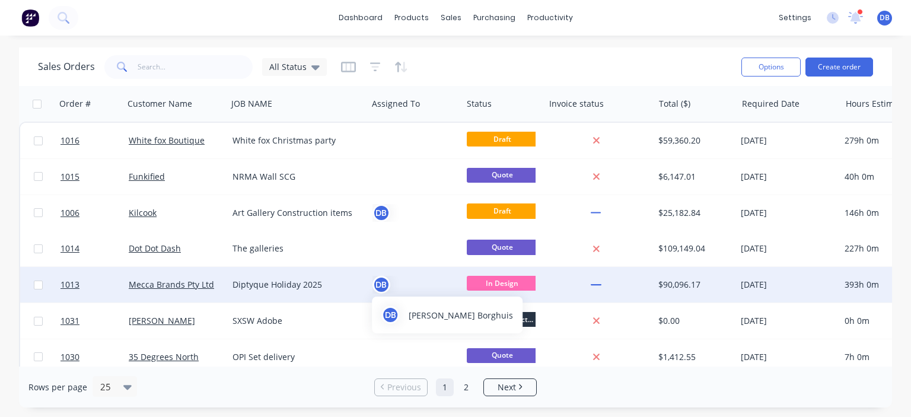
click at [382, 277] on div "DB" at bounding box center [382, 285] width 18 height 18
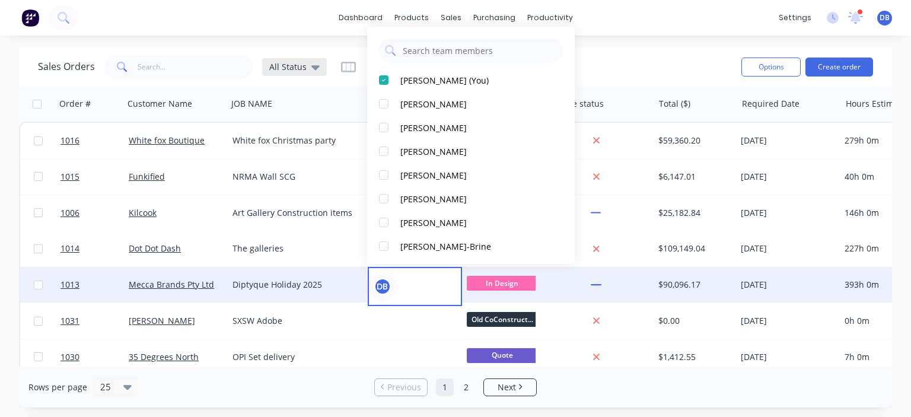
click at [311, 73] on div "All Status" at bounding box center [294, 67] width 65 height 18
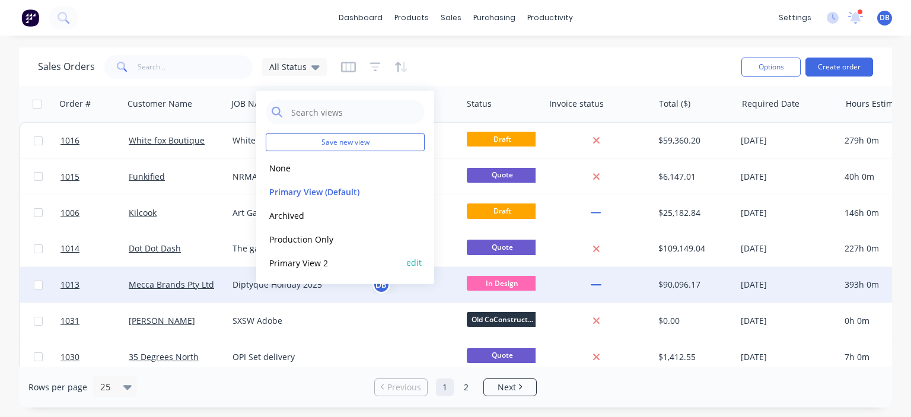
click at [412, 259] on button "edit" at bounding box center [413, 262] width 15 height 12
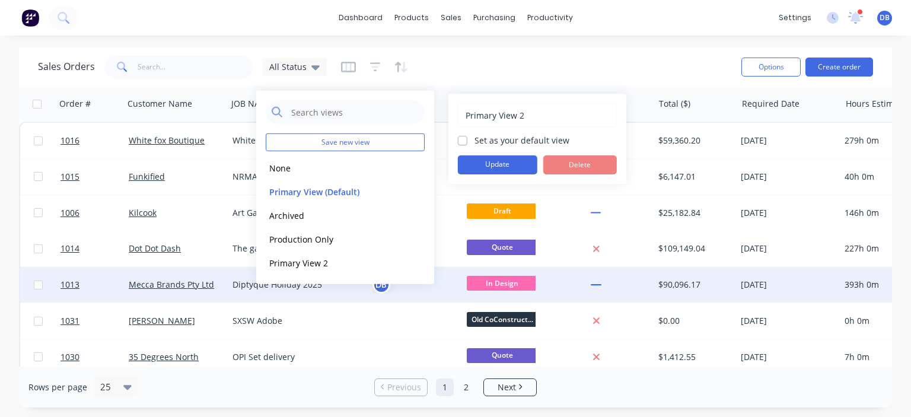
click at [533, 113] on input "Primary View 2" at bounding box center [538, 115] width 146 height 23
type input "Primary View"
drag, startPoint x: 481, startPoint y: 148, endPoint x: 470, endPoint y: 144, distance: 10.9
click at [479, 148] on div "Primary View Set as your default view Update Delete" at bounding box center [537, 138] width 159 height 71
click at [475, 142] on label "Set as your default view" at bounding box center [522, 140] width 95 height 12
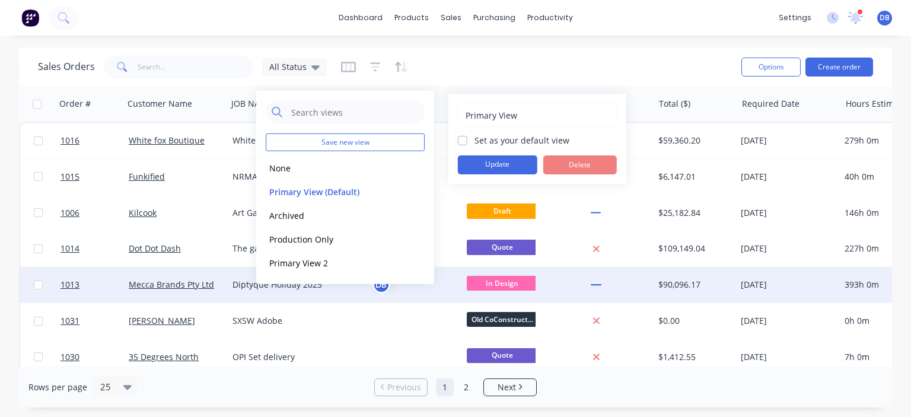
click at [465, 142] on input "Set as your default view" at bounding box center [462, 139] width 9 height 11
checkbox input "true"
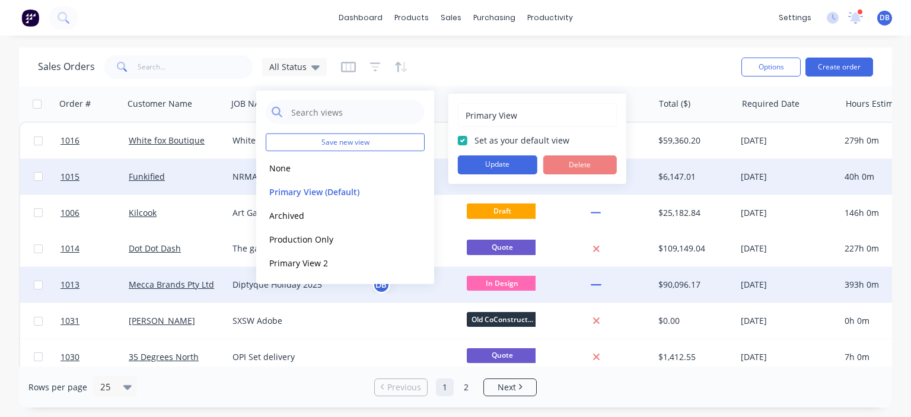
drag, startPoint x: 497, startPoint y: 160, endPoint x: 500, endPoint y: 166, distance: 6.4
click at [497, 161] on button "Update" at bounding box center [497, 164] width 79 height 19
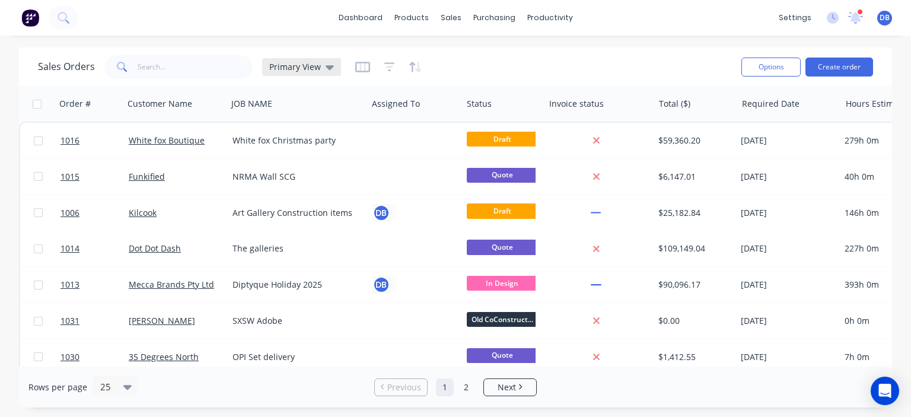
click at [326, 66] on icon at bounding box center [330, 67] width 8 height 5
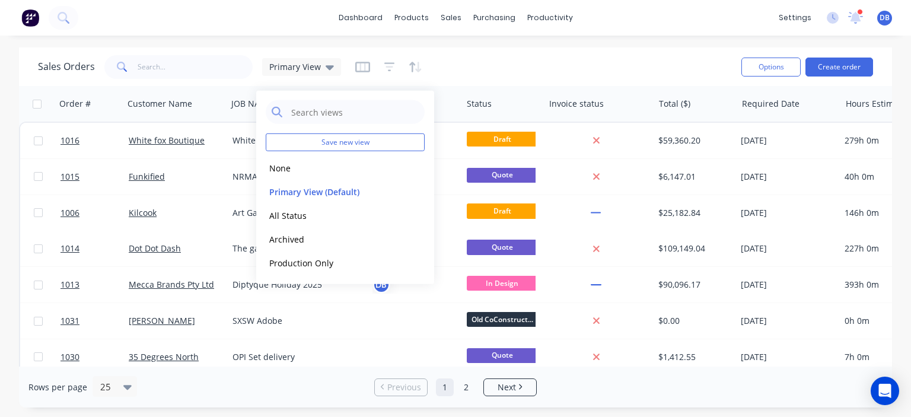
click at [562, 37] on div "dashboard products sales purchasing productivity dashboard products Product Cat…" at bounding box center [455, 208] width 911 height 417
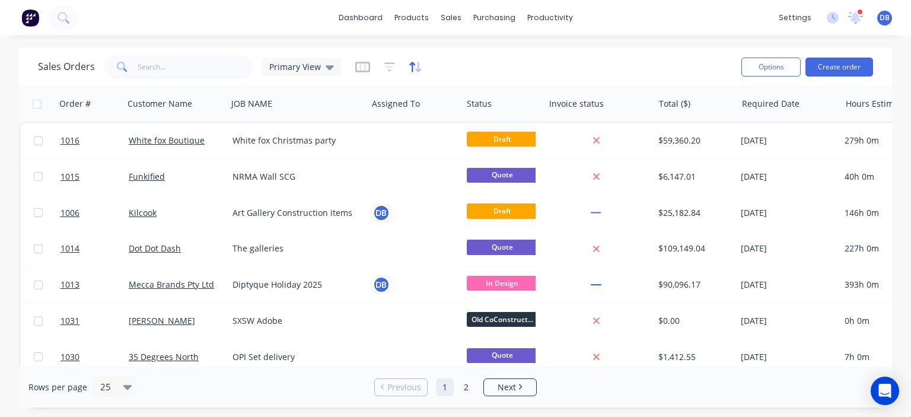
click at [418, 68] on icon "button" at bounding box center [416, 67] width 14 height 12
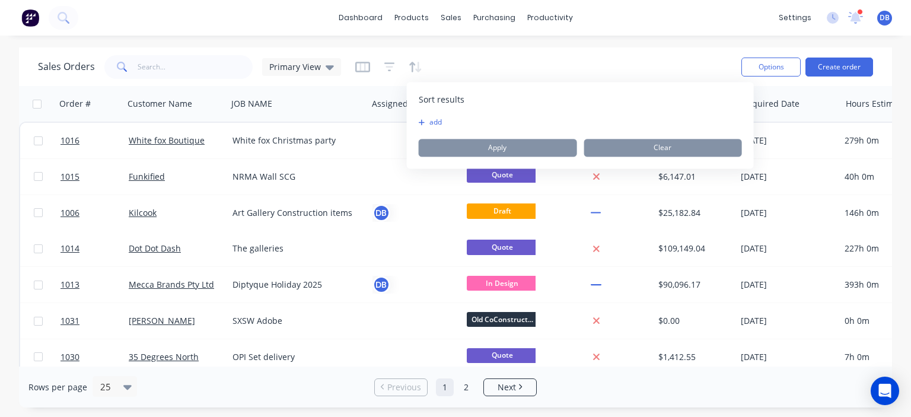
click at [442, 125] on div "add" at bounding box center [580, 121] width 323 height 9
click at [481, 62] on div "Sales Orders Primary View" at bounding box center [385, 66] width 694 height 29
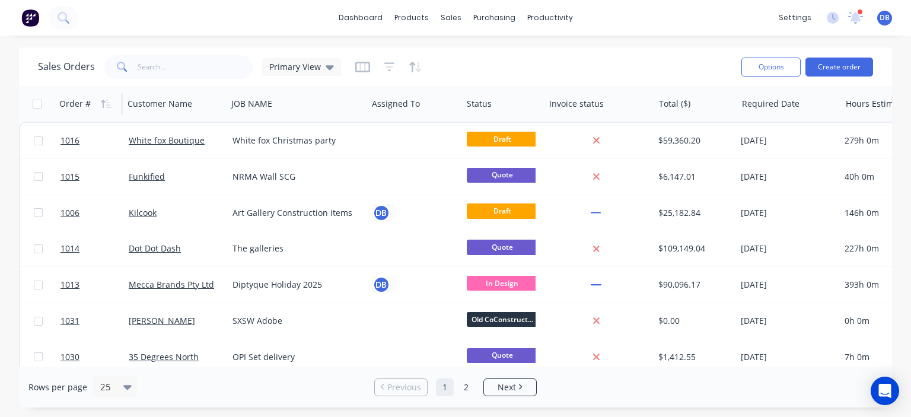
click at [81, 100] on div "Order #" at bounding box center [74, 104] width 31 height 12
click at [102, 104] on icon "button" at bounding box center [106, 103] width 11 height 9
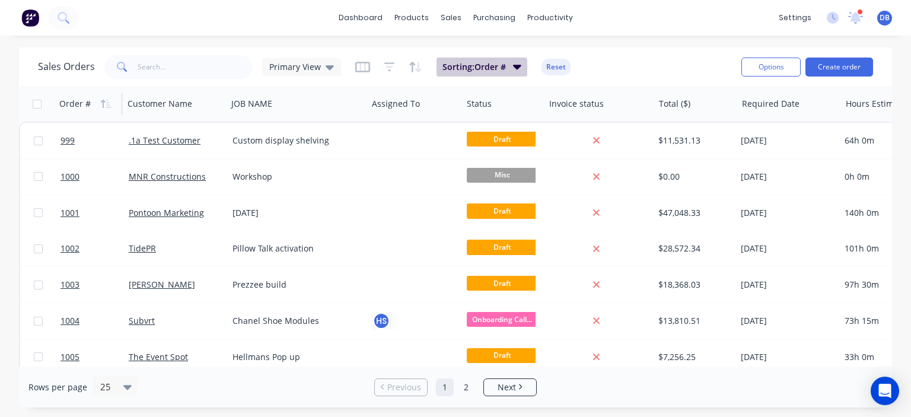
click at [507, 68] on button "Sorting: Order #" at bounding box center [482, 67] width 91 height 19
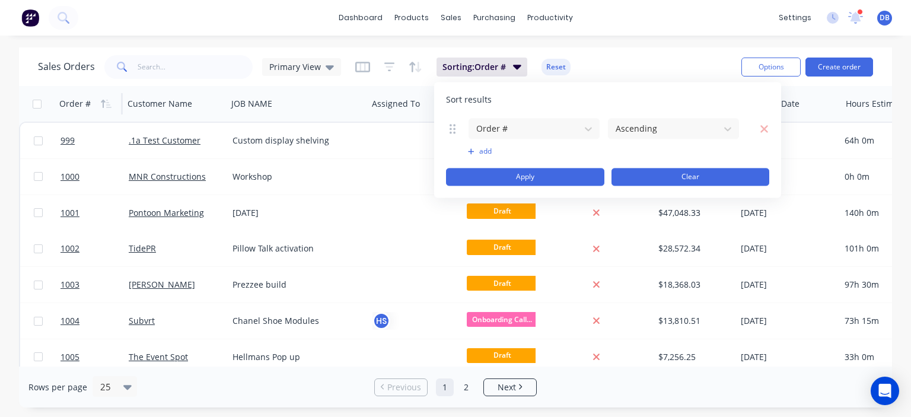
click at [662, 173] on button "Clear" at bounding box center [691, 177] width 158 height 18
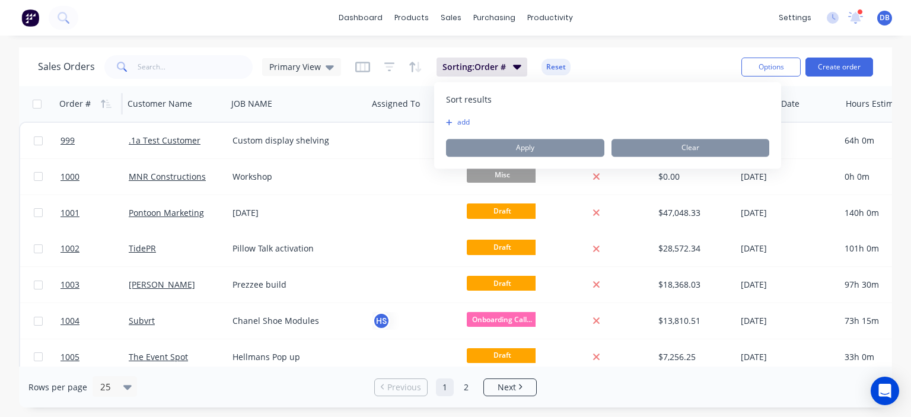
click at [624, 61] on div "Sales Orders Primary View Sorting: Order # Reset" at bounding box center [385, 66] width 694 height 29
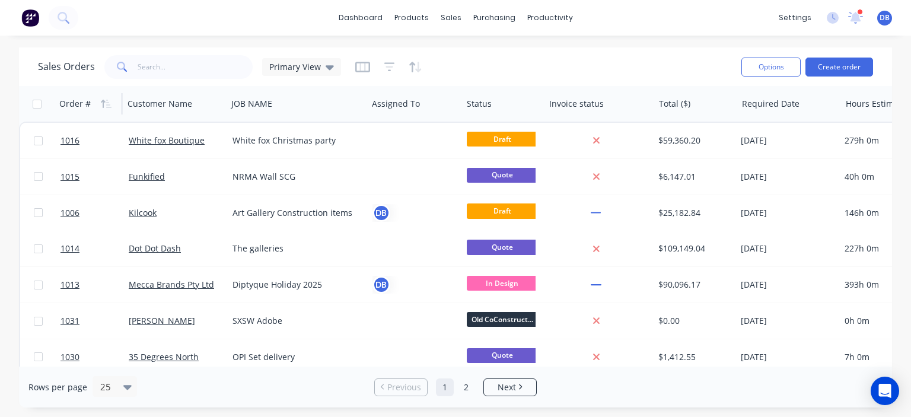
click at [380, 63] on div at bounding box center [388, 67] width 67 height 19
click at [390, 68] on icon "button" at bounding box center [389, 67] width 11 height 12
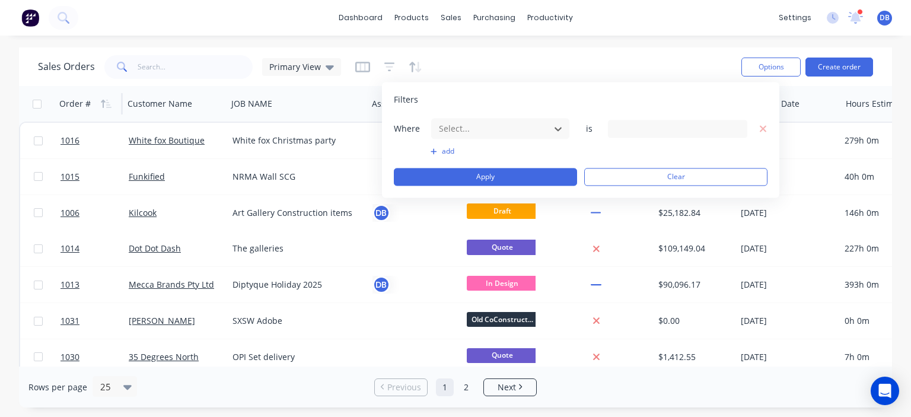
click at [444, 151] on button "add" at bounding box center [500, 151] width 139 height 9
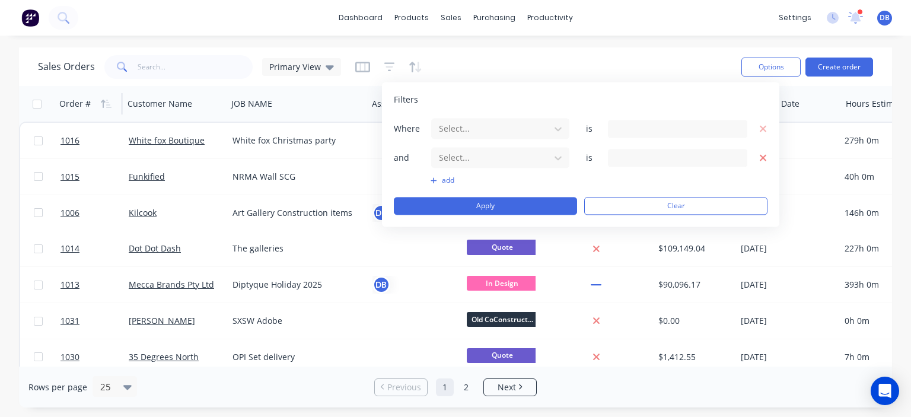
click at [757, 157] on button "button" at bounding box center [761, 157] width 12 height 15
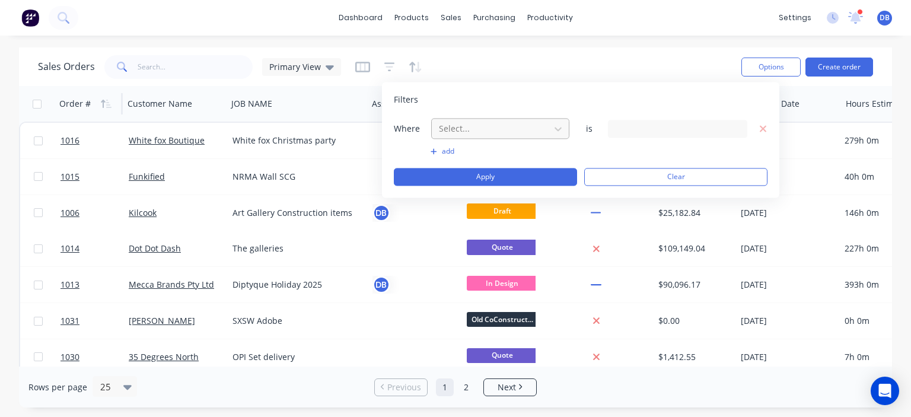
click at [518, 124] on div at bounding box center [491, 128] width 106 height 15
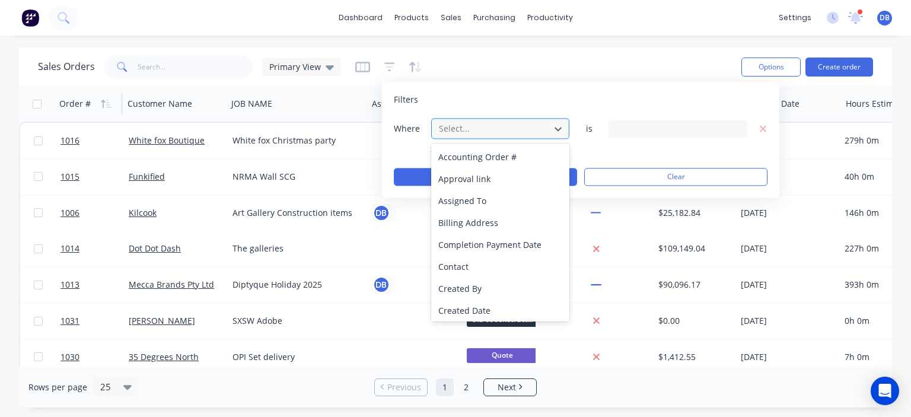
click at [518, 124] on div at bounding box center [491, 128] width 106 height 15
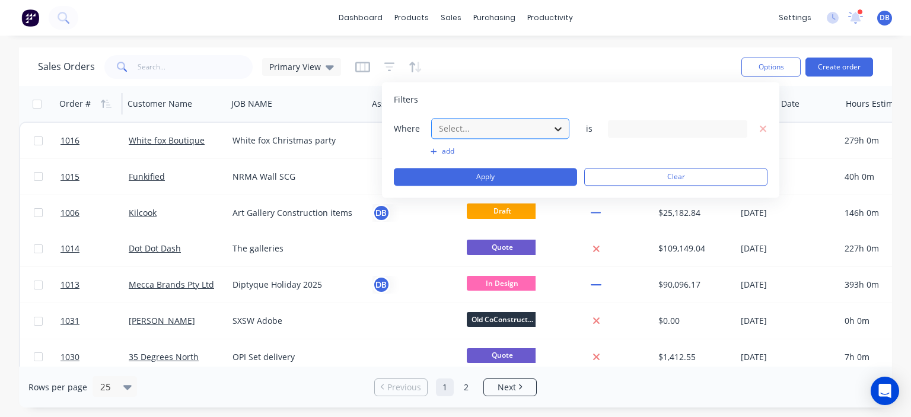
click at [550, 124] on div at bounding box center [558, 128] width 21 height 21
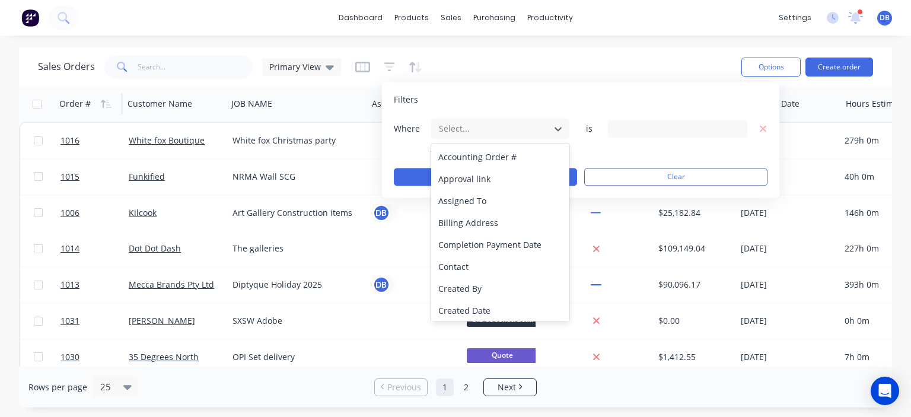
click at [527, 87] on div "Filters Where 27 results available. Use Up and Down to choose options, press En…" at bounding box center [580, 140] width 397 height 116
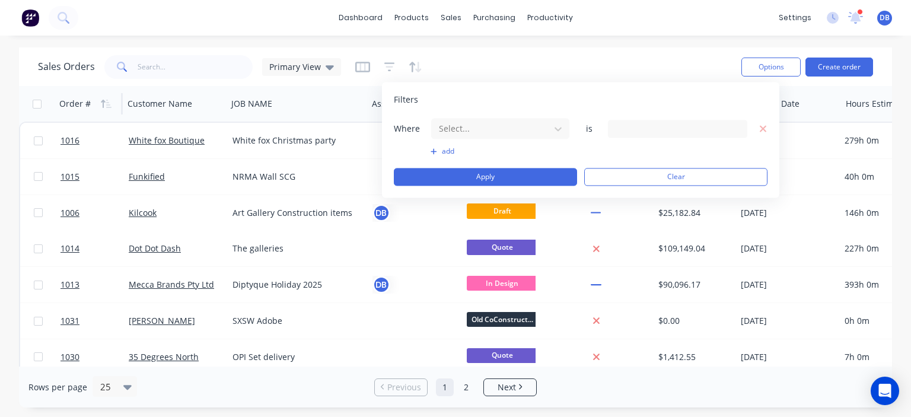
click at [527, 66] on div "Sales Orders Primary View" at bounding box center [385, 66] width 694 height 29
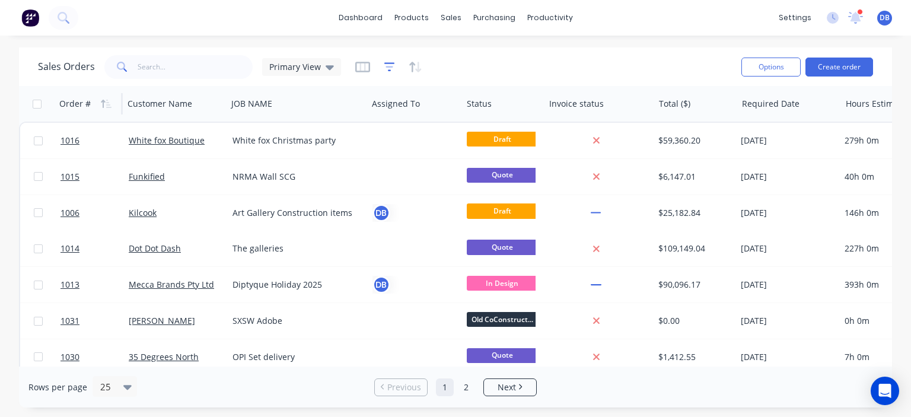
click at [387, 64] on icon "button" at bounding box center [389, 67] width 11 height 12
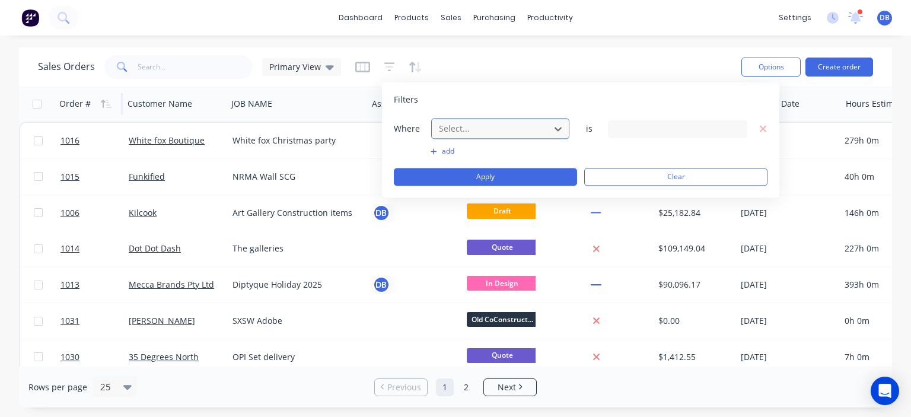
click at [531, 130] on div at bounding box center [491, 128] width 106 height 15
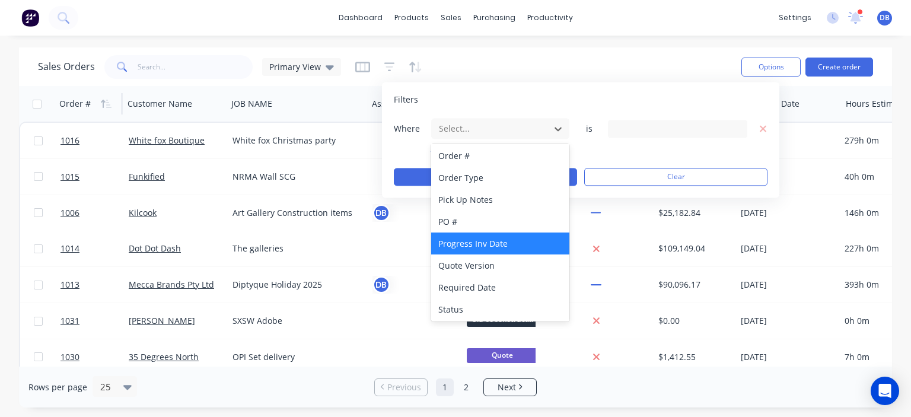
scroll to position [419, 0]
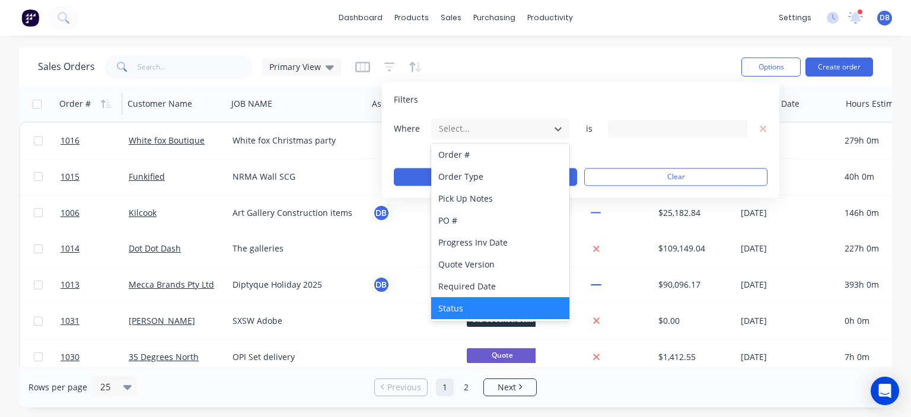
click at [482, 311] on div "Status" at bounding box center [500, 308] width 138 height 22
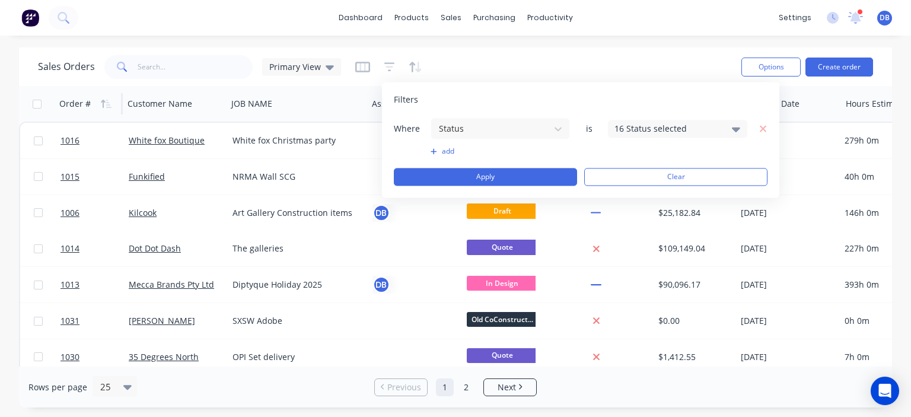
click at [647, 129] on div "16 Status selected" at bounding box center [668, 128] width 107 height 12
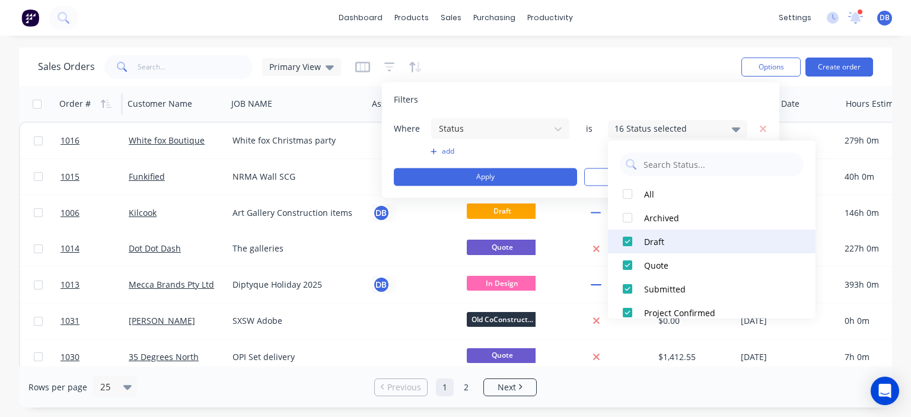
click at [628, 244] on div at bounding box center [628, 242] width 24 height 24
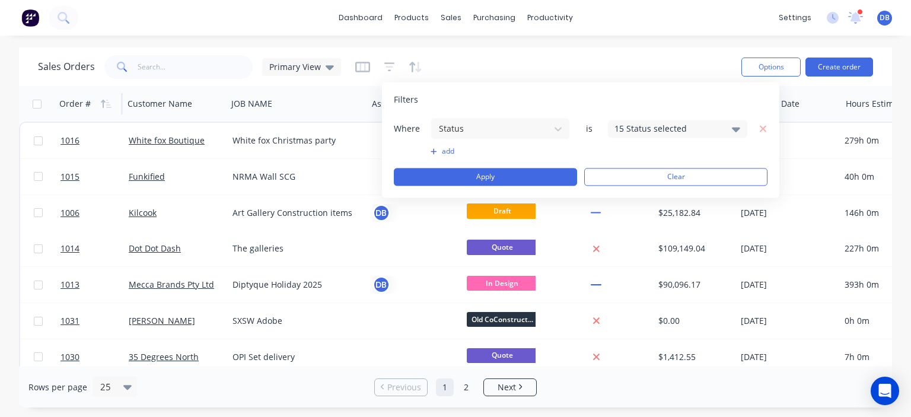
click at [611, 101] on div "Filters" at bounding box center [581, 100] width 374 height 12
click at [527, 176] on button "Apply" at bounding box center [485, 177] width 183 height 18
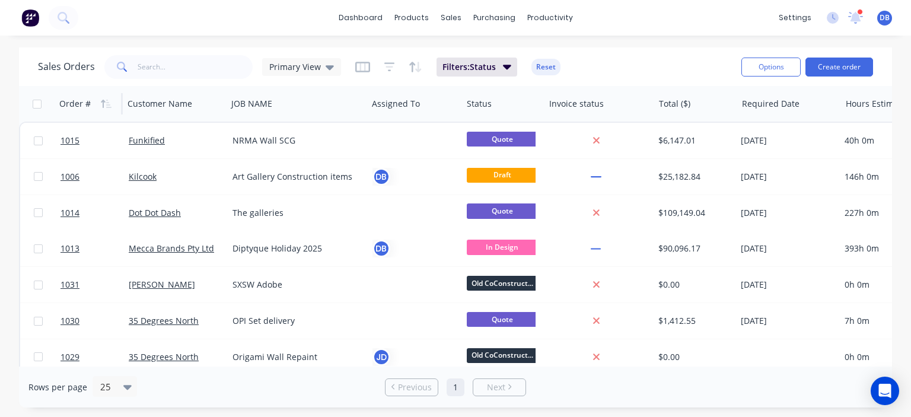
click at [596, 57] on div "Sales Orders Primary View Filters: Status Reset" at bounding box center [385, 66] width 694 height 29
click at [326, 68] on icon at bounding box center [330, 67] width 8 height 13
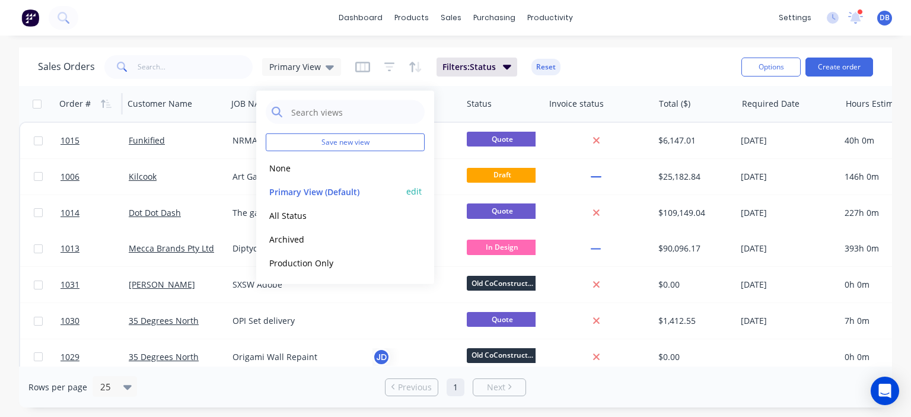
click at [411, 194] on button "edit" at bounding box center [413, 191] width 15 height 12
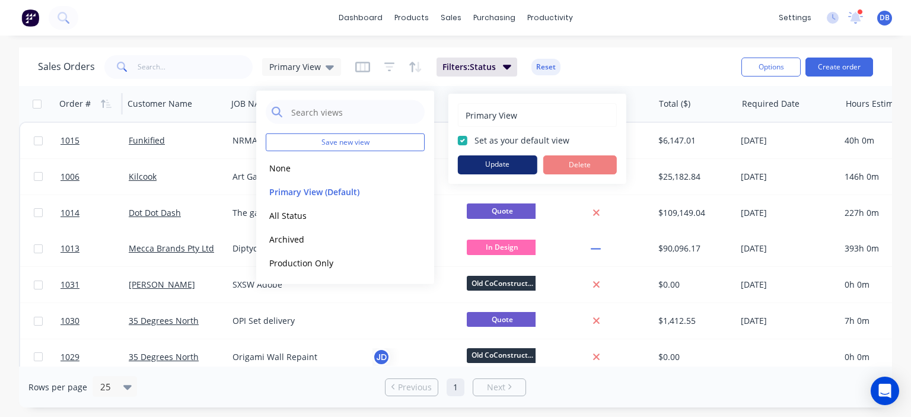
click at [511, 163] on button "Update" at bounding box center [497, 164] width 79 height 19
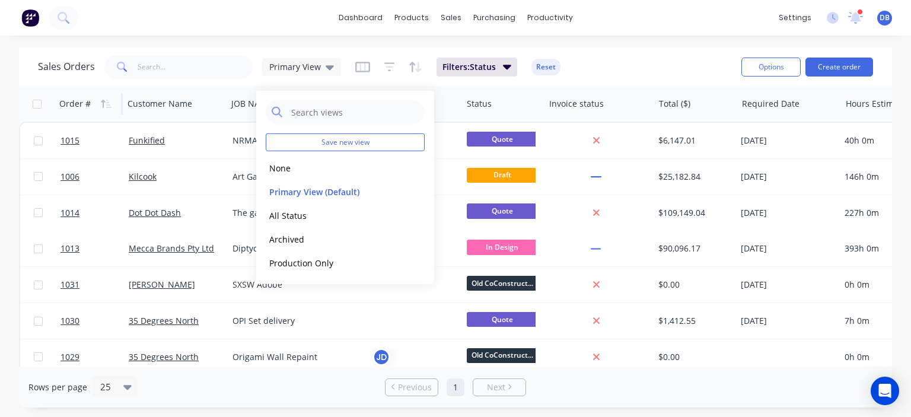
click at [637, 71] on div "Sales Orders Primary View Filters: Status Reset" at bounding box center [385, 66] width 694 height 29
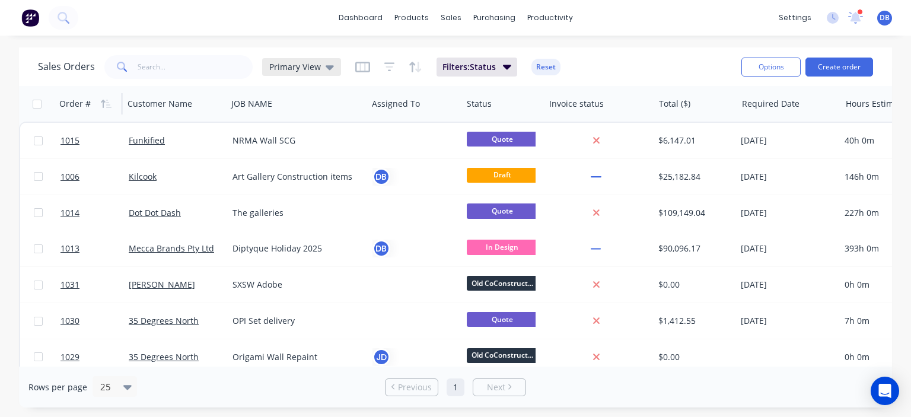
click at [326, 70] on icon at bounding box center [330, 67] width 8 height 13
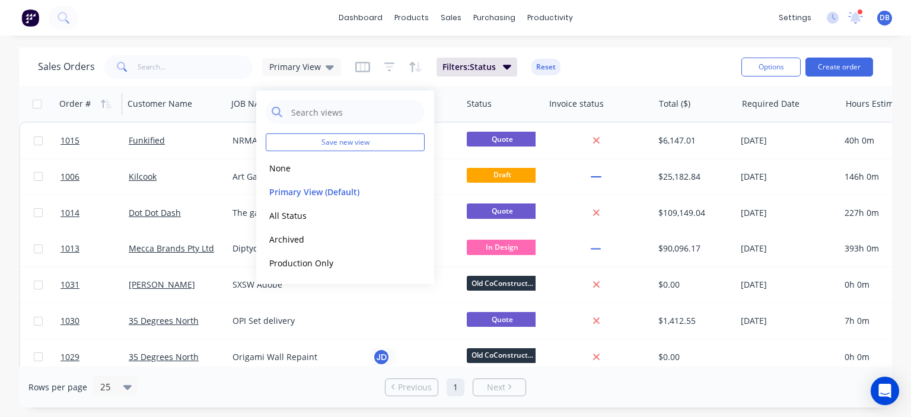
click at [625, 80] on div "Sales Orders Primary View Filters: Status Reset" at bounding box center [385, 66] width 694 height 29
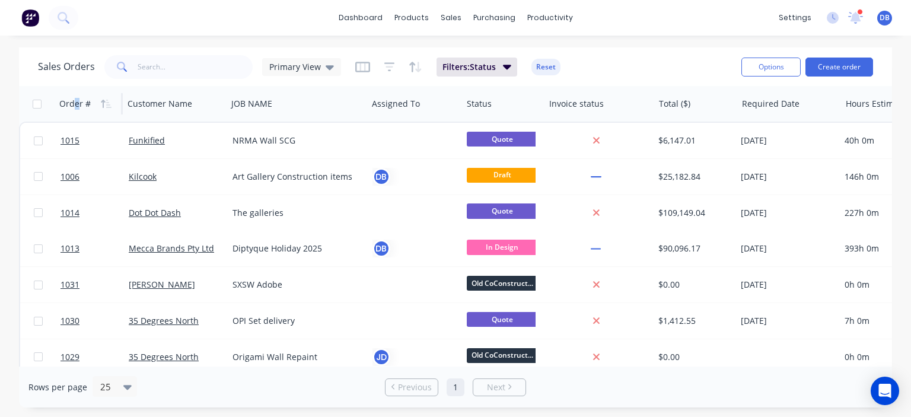
click at [77, 102] on div "Order #" at bounding box center [74, 104] width 31 height 12
click at [107, 97] on button "button" at bounding box center [106, 104] width 18 height 18
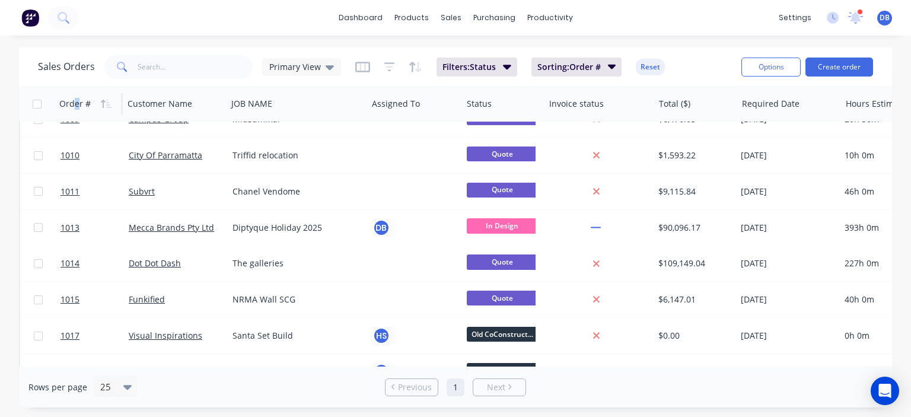
scroll to position [0, 0]
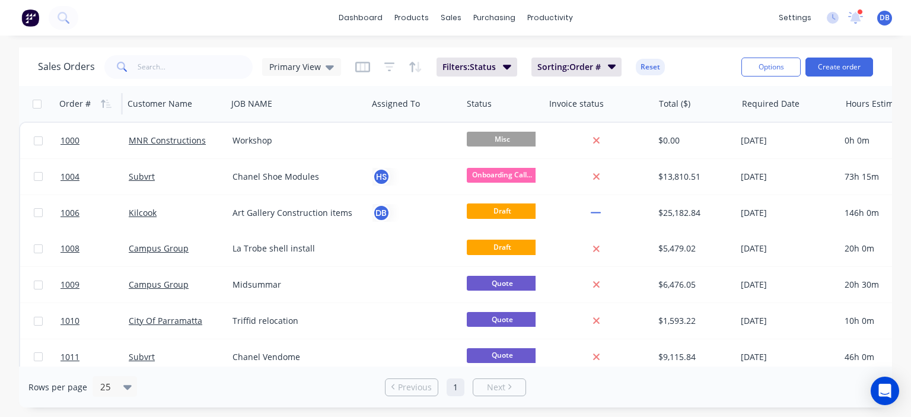
click at [695, 65] on div "Sales Orders Primary View Filters: Status Sorting: Order # Reset" at bounding box center [385, 66] width 694 height 29
click at [320, 72] on div "Primary View" at bounding box center [301, 67] width 79 height 18
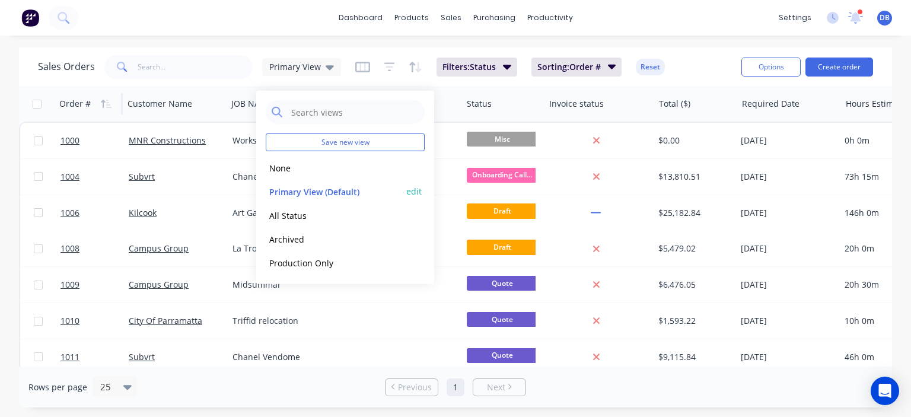
click at [413, 192] on button "edit" at bounding box center [413, 191] width 15 height 12
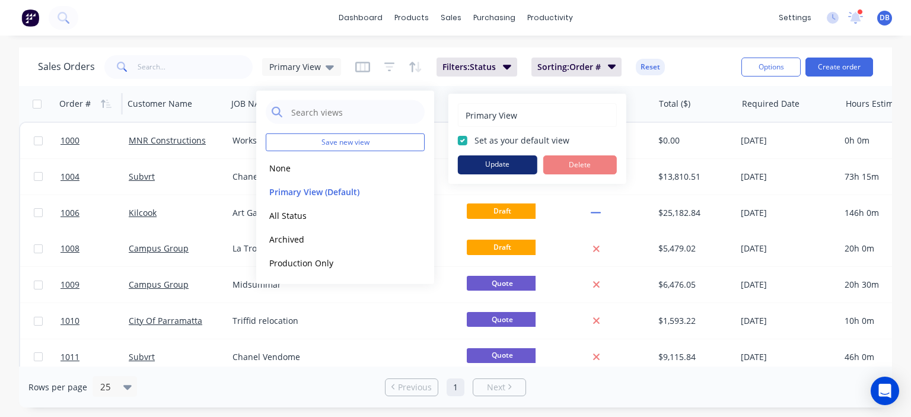
click at [496, 163] on button "Update" at bounding box center [497, 164] width 79 height 19
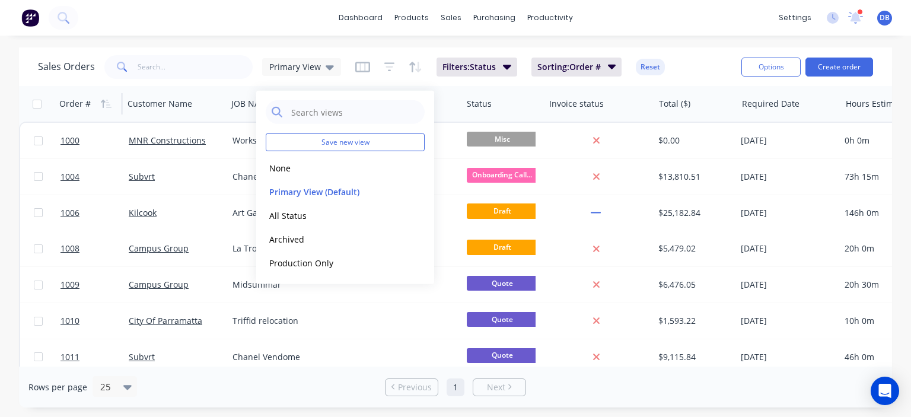
click at [680, 62] on div "Sales Orders Primary View Filters: Status Sorting: Order # Reset" at bounding box center [385, 66] width 694 height 29
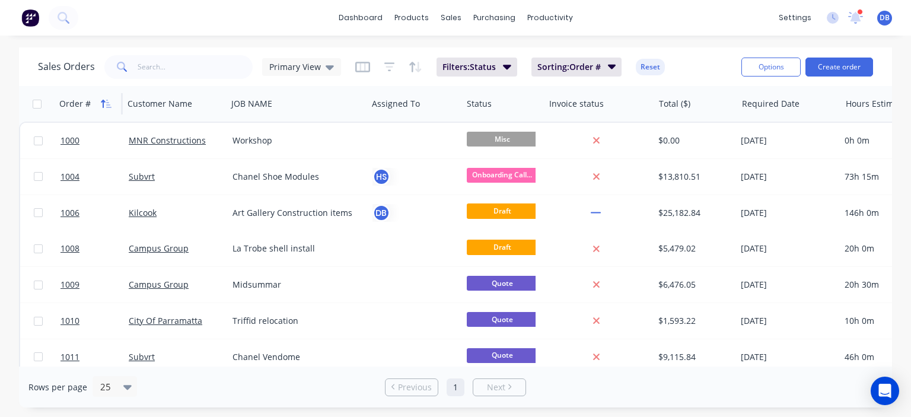
click at [112, 101] on icon "button" at bounding box center [106, 103] width 11 height 9
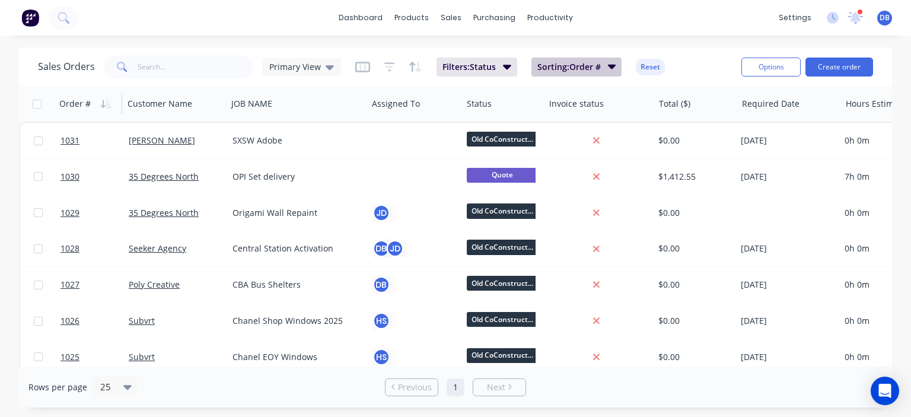
click at [597, 66] on span "Sorting: Order #" at bounding box center [568, 67] width 63 height 12
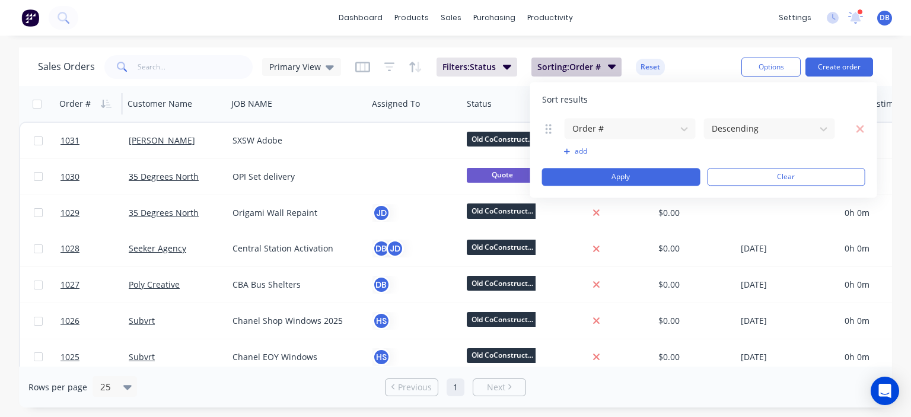
click at [608, 60] on icon "button" at bounding box center [612, 66] width 8 height 13
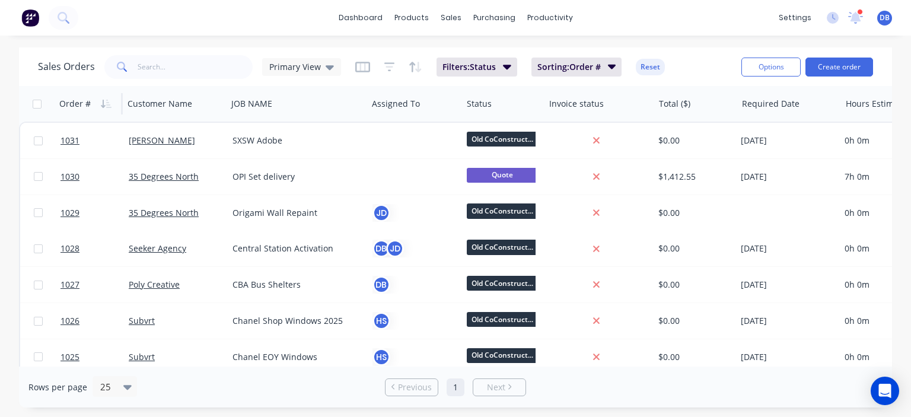
click at [717, 55] on div "Sales Orders Primary View Filters: Status Sorting: Order # Reset" at bounding box center [385, 66] width 694 height 29
click at [319, 63] on div "Primary View" at bounding box center [301, 67] width 65 height 11
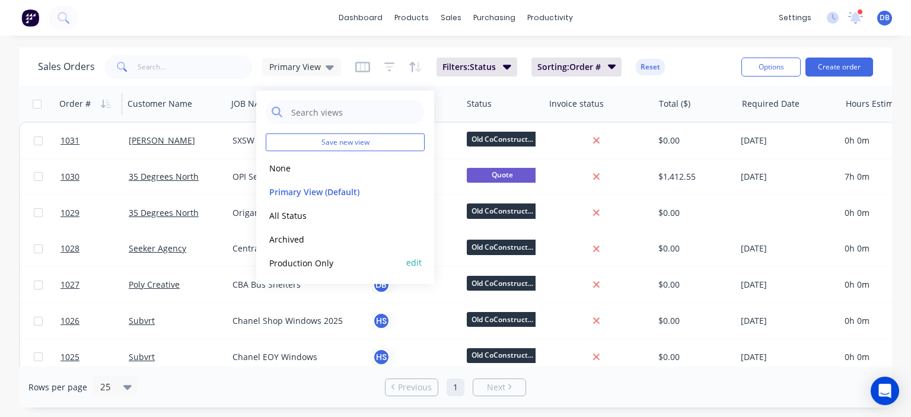
click at [308, 262] on button "Production Only" at bounding box center [333, 263] width 135 height 14
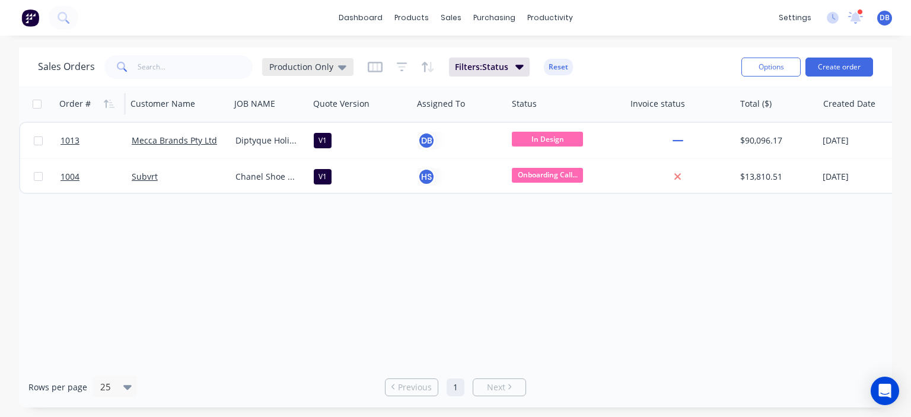
click at [327, 63] on span "Production Only" at bounding box center [301, 67] width 64 height 12
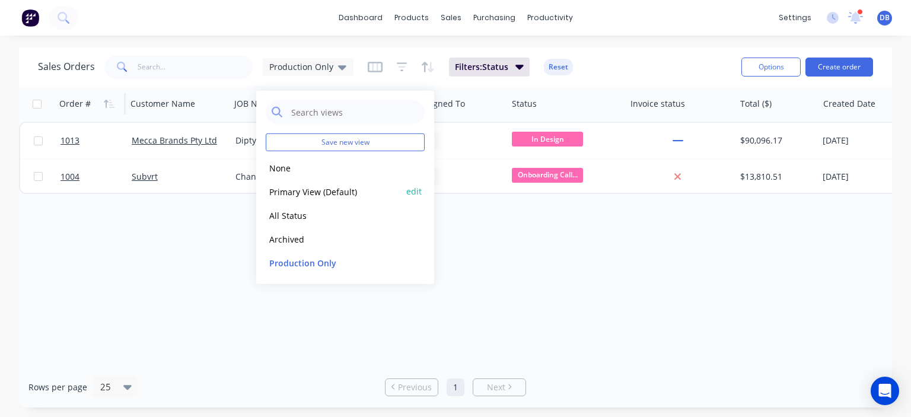
click at [306, 191] on button "Primary View (Default)" at bounding box center [333, 191] width 135 height 14
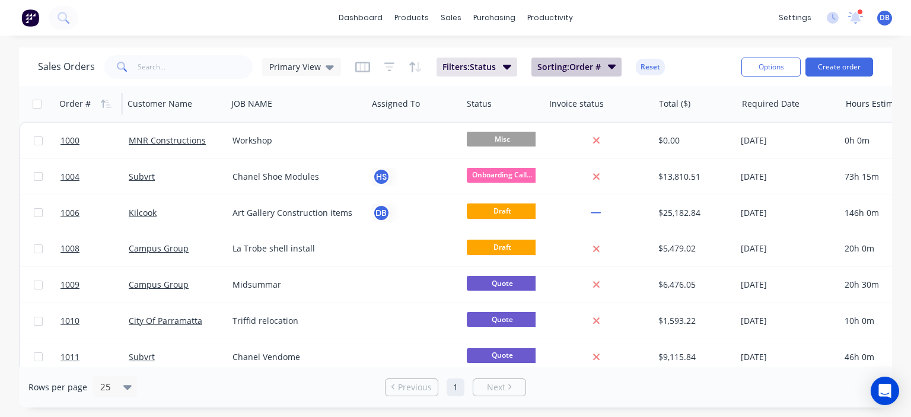
click at [608, 61] on icon "button" at bounding box center [612, 66] width 8 height 13
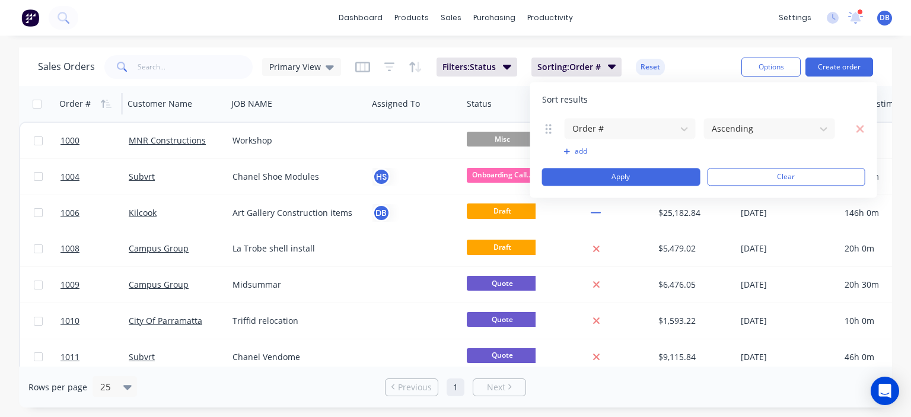
click at [710, 62] on div "Sales Orders Primary View Filters: Status Sorting: Order # Reset" at bounding box center [385, 66] width 694 height 29
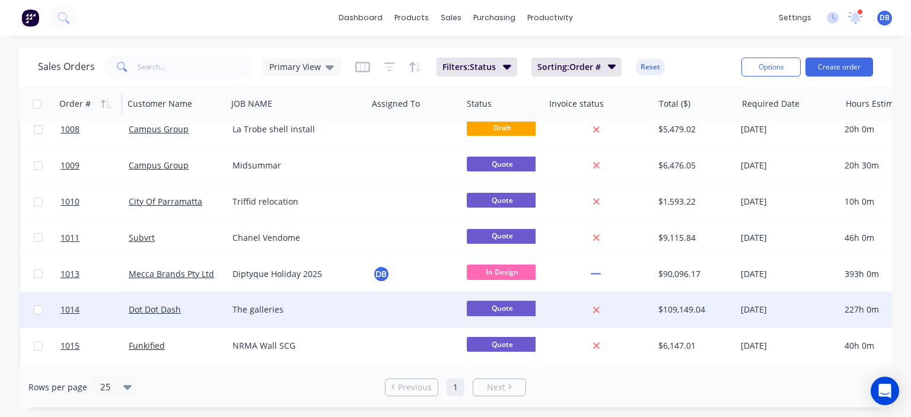
scroll to position [119, 0]
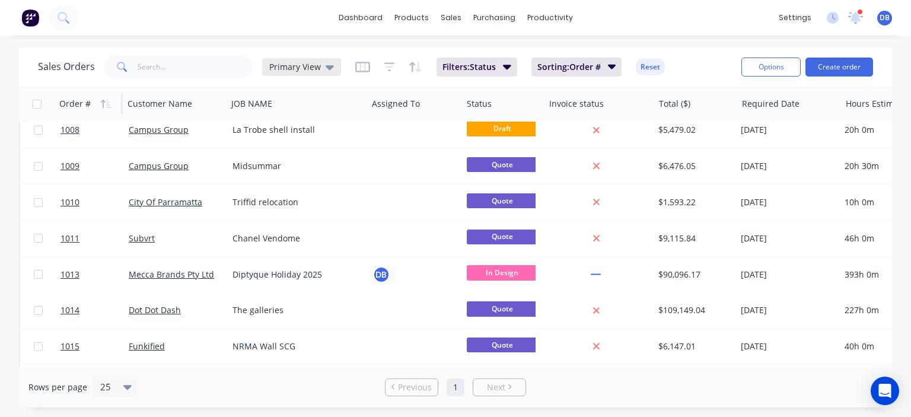
click at [326, 72] on icon at bounding box center [330, 67] width 8 height 13
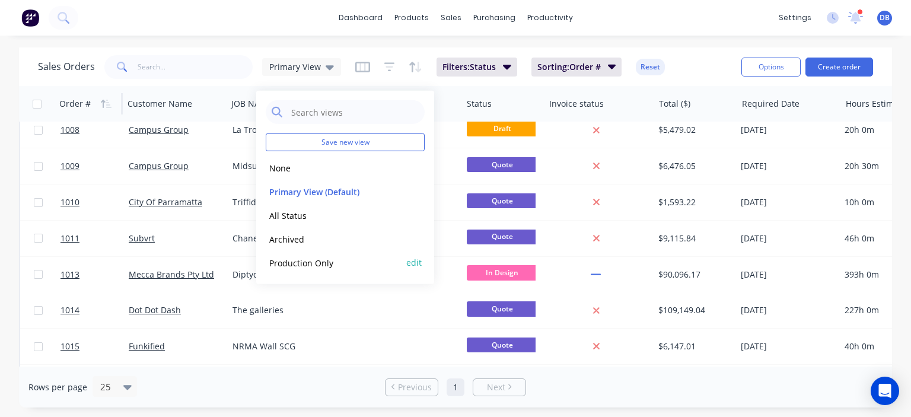
click at [330, 260] on button "Production Only" at bounding box center [333, 263] width 135 height 14
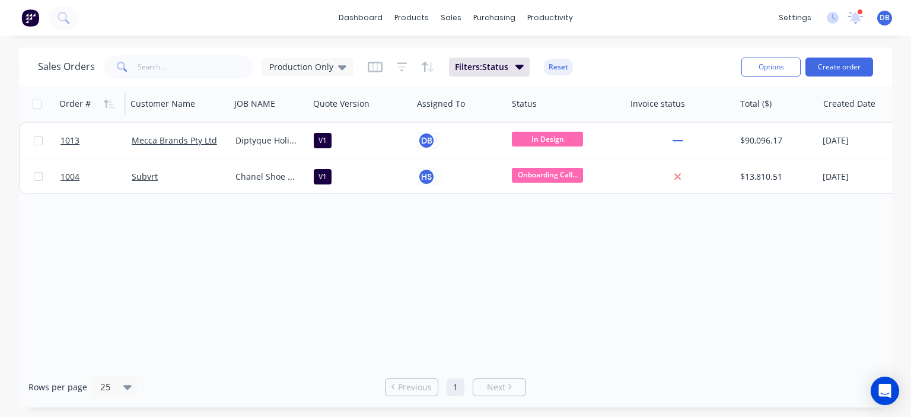
scroll to position [0, 0]
drag, startPoint x: 344, startPoint y: 71, endPoint x: 327, endPoint y: 48, distance: 28.4
click at [336, 59] on div "Production Only" at bounding box center [307, 67] width 91 height 18
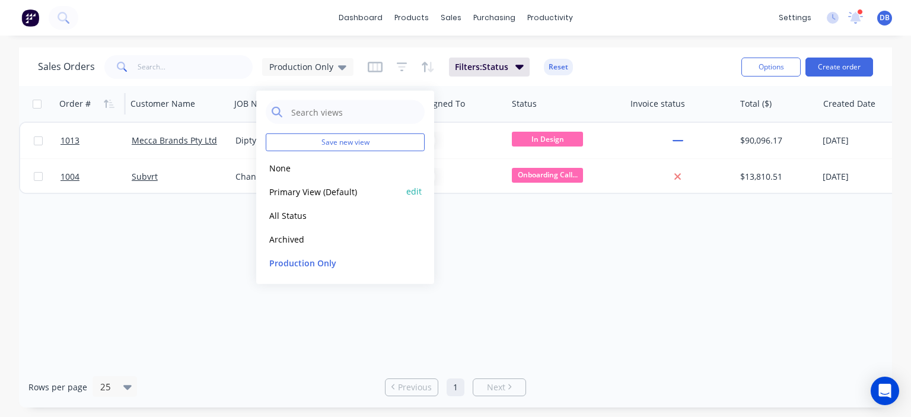
click at [308, 194] on button "Primary View (Default)" at bounding box center [333, 191] width 135 height 14
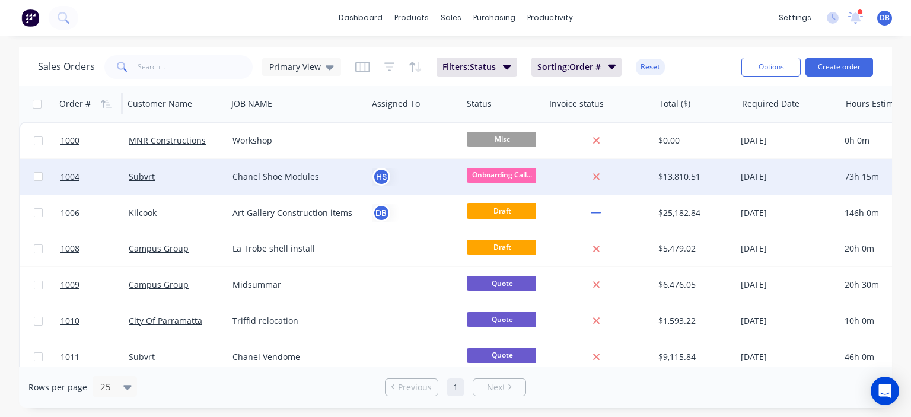
scroll to position [119, 0]
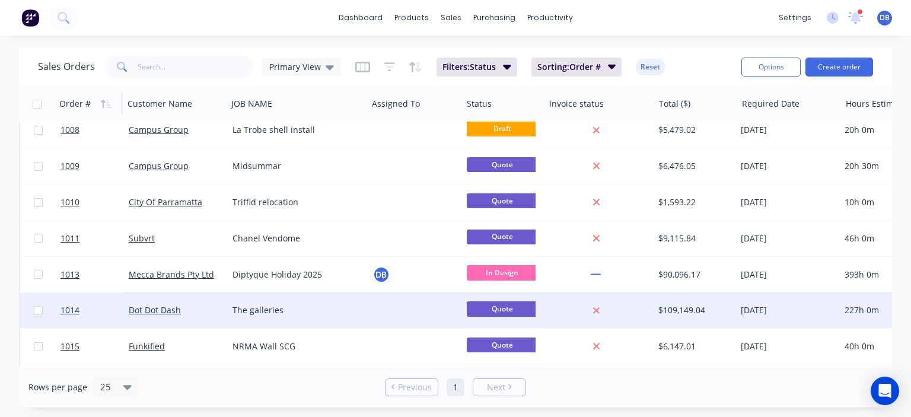
click at [425, 315] on div at bounding box center [413, 310] width 81 height 12
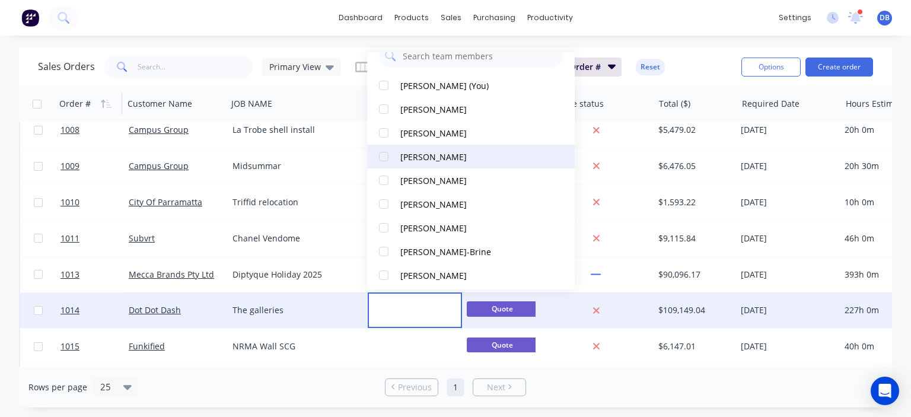
scroll to position [0, 0]
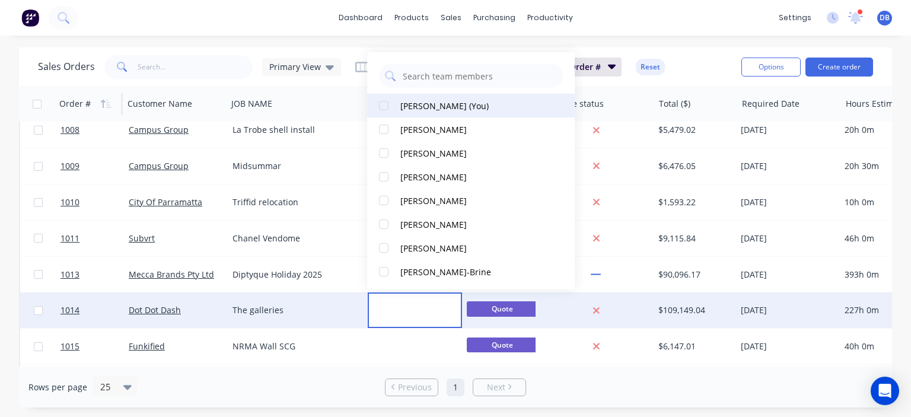
click at [456, 100] on div "[PERSON_NAME] (You)" at bounding box center [444, 106] width 88 height 12
click at [669, 31] on div "dashboard products sales purchasing productivity dashboard products Product Cat…" at bounding box center [455, 18] width 911 height 36
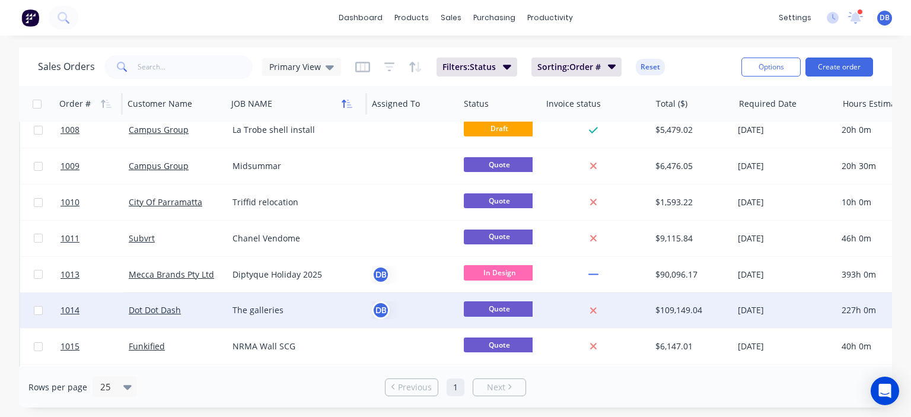
drag, startPoint x: 460, startPoint y: 101, endPoint x: 349, endPoint y: 99, distance: 111.6
click at [368, 107] on div "Assigned To" at bounding box center [413, 104] width 92 height 36
click at [416, 103] on div at bounding box center [411, 104] width 78 height 24
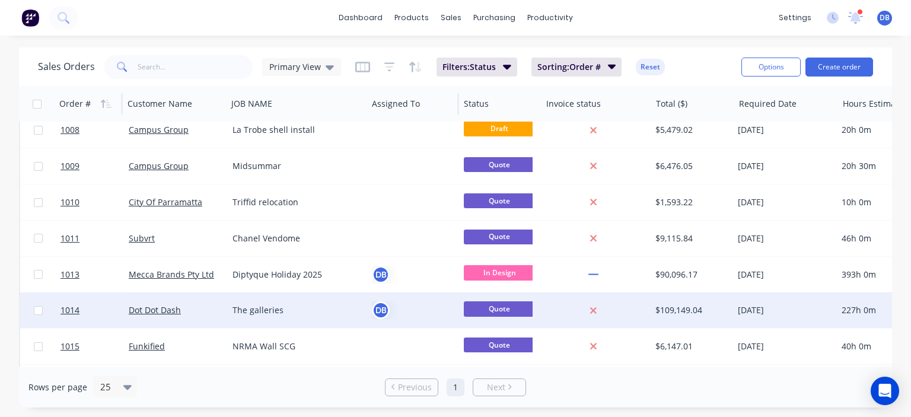
click at [384, 106] on div at bounding box center [411, 104] width 78 height 24
click at [734, 97] on div "Required Date" at bounding box center [786, 104] width 104 height 36
drag, startPoint x: 649, startPoint y: 102, endPoint x: 539, endPoint y: 101, distance: 110.3
click at [587, 106] on div "Invoice status" at bounding box center [597, 104] width 110 height 36
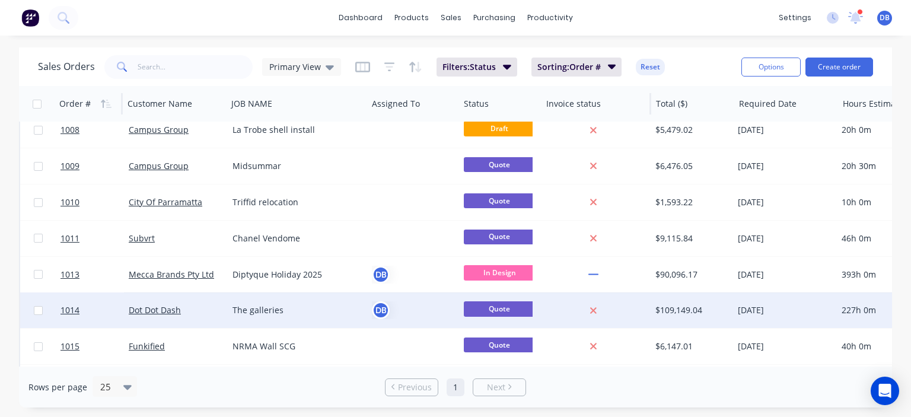
click at [542, 100] on div "Invoice status" at bounding box center [597, 104] width 110 height 36
click at [537, 105] on div at bounding box center [538, 103] width 2 height 21
drag, startPoint x: 833, startPoint y: 103, endPoint x: 783, endPoint y: 110, distance: 50.3
click at [783, 110] on div "Required Date" at bounding box center [783, 104] width 104 height 36
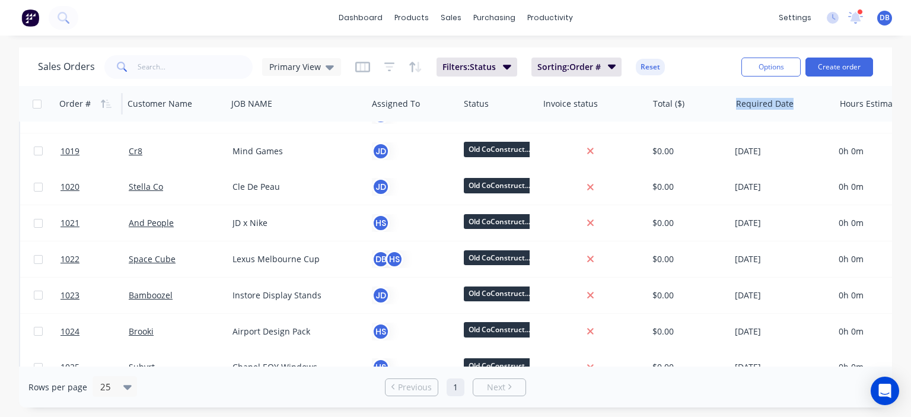
drag, startPoint x: 712, startPoint y: 367, endPoint x: 803, endPoint y: 361, distance: 91.6
click at [803, 361] on div "Sales Orders Primary View Filters: Status Sorting: Order # Reset Options Create…" at bounding box center [455, 227] width 873 height 360
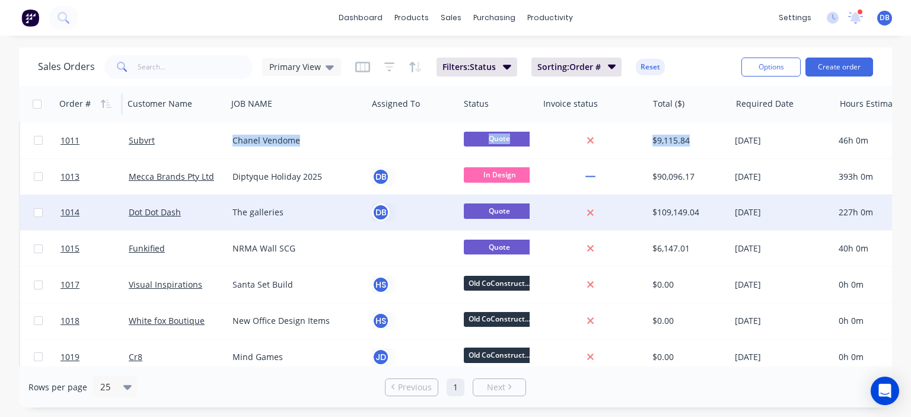
drag, startPoint x: 713, startPoint y: 360, endPoint x: 799, endPoint y: 364, distance: 86.1
click at [799, 364] on div "Order # Customer Name JOB NAME Assigned To Status Invoice status Total ($) Requ…" at bounding box center [455, 226] width 873 height 281
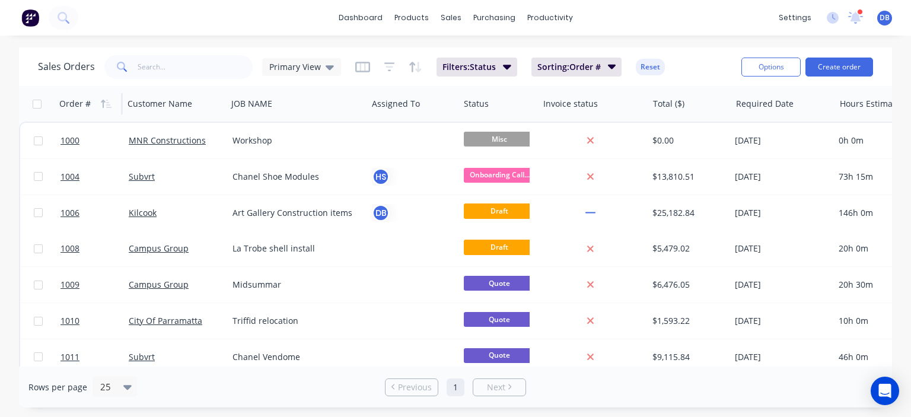
drag, startPoint x: 702, startPoint y: 378, endPoint x: 702, endPoint y: 373, distance: 6.0
click at [702, 378] on div "Rows per page 25 Previous 1 Next" at bounding box center [455, 387] width 873 height 41
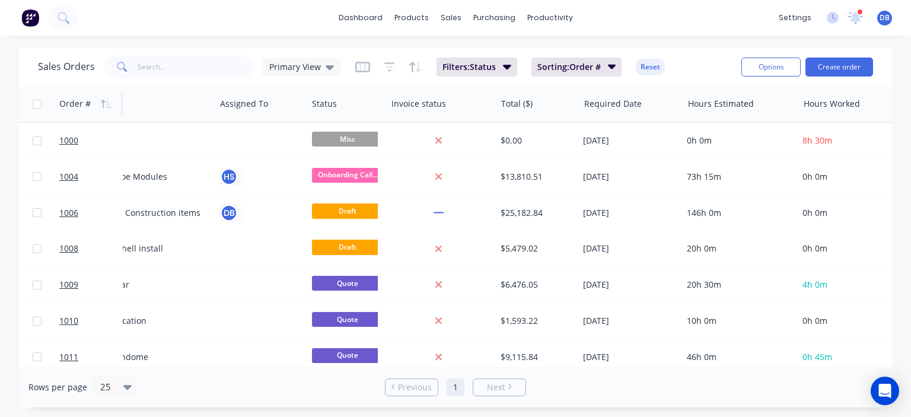
scroll to position [0, 164]
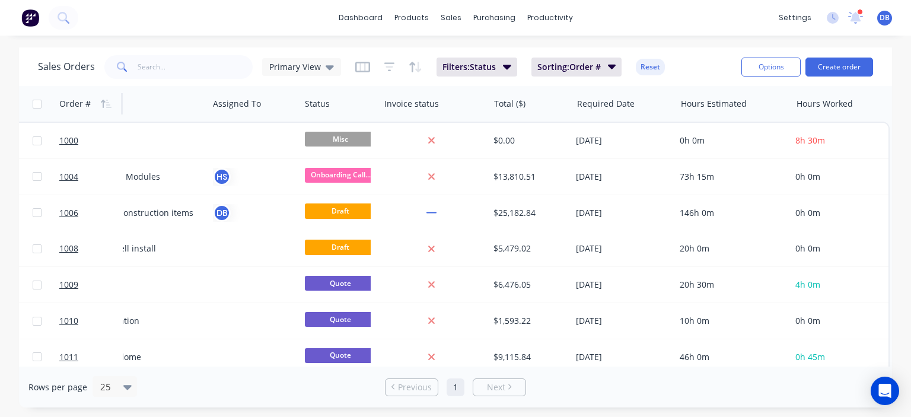
drag, startPoint x: 785, startPoint y: 101, endPoint x: 491, endPoint y: 364, distance: 394.9
click at [749, 106] on div "Hours Estimated" at bounding box center [734, 104] width 116 height 36
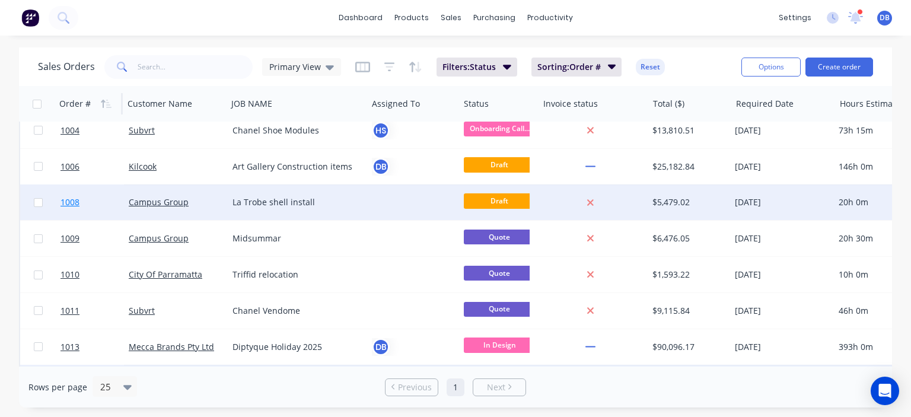
scroll to position [59, 0]
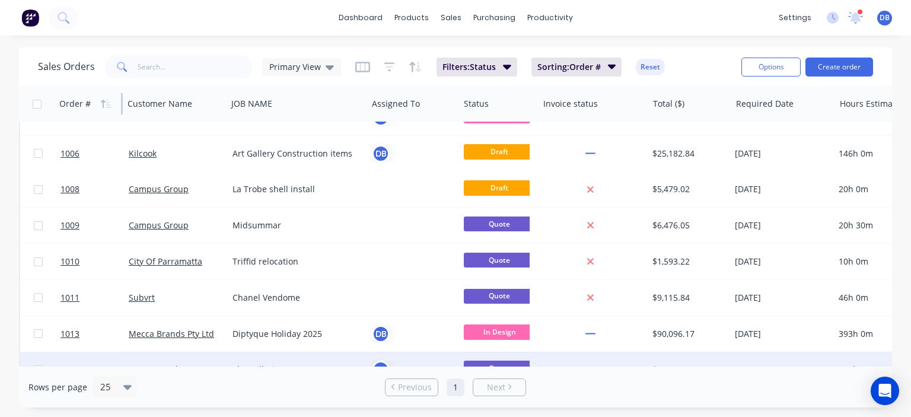
drag, startPoint x: 121, startPoint y: 98, endPoint x: 371, endPoint y: 44, distance: 256.1
click at [94, 99] on div "Order #" at bounding box center [89, 104] width 68 height 36
click at [338, 66] on div "Sales Orders Primary View Filters: Status Sorting: Order # Reset" at bounding box center [385, 66] width 694 height 29
click at [330, 69] on icon at bounding box center [330, 67] width 8 height 13
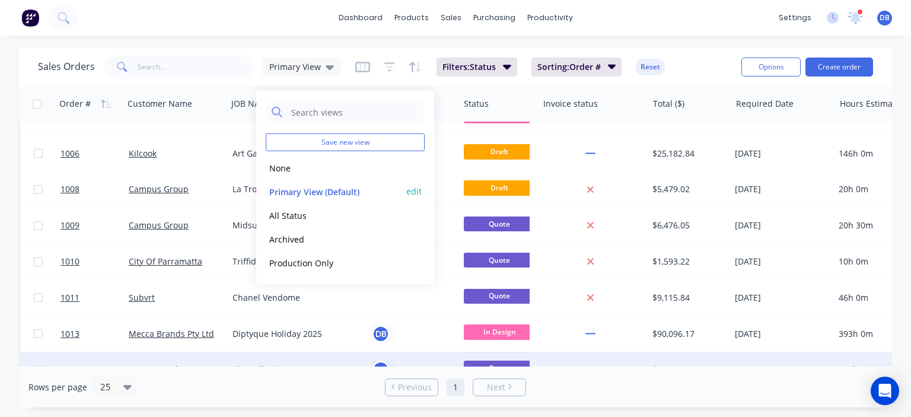
click at [346, 192] on button "Primary View (Default)" at bounding box center [333, 191] width 135 height 14
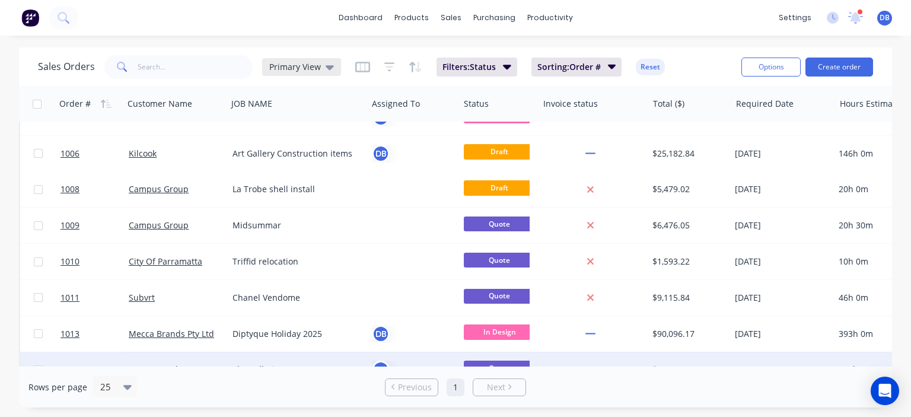
click at [309, 72] on div "Primary View" at bounding box center [301, 67] width 79 height 18
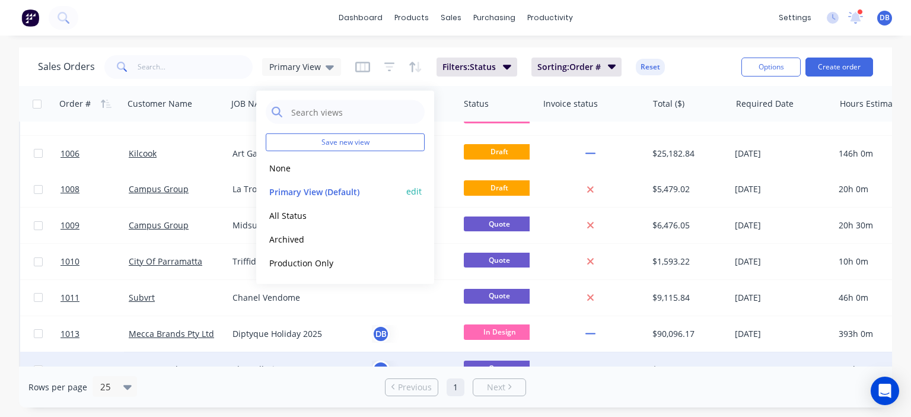
click at [418, 195] on button "edit" at bounding box center [413, 191] width 15 height 12
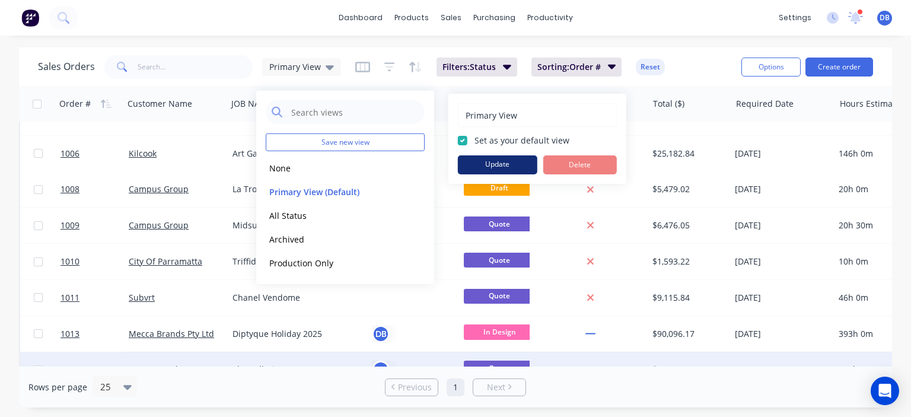
click at [498, 168] on button "Update" at bounding box center [497, 164] width 79 height 19
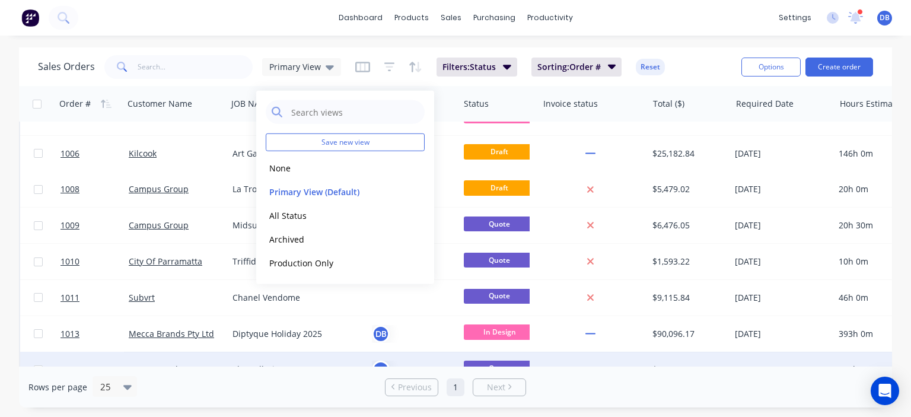
click at [692, 43] on div "dashboard products sales purchasing productivity dashboard products Product Cat…" at bounding box center [455, 208] width 911 height 417
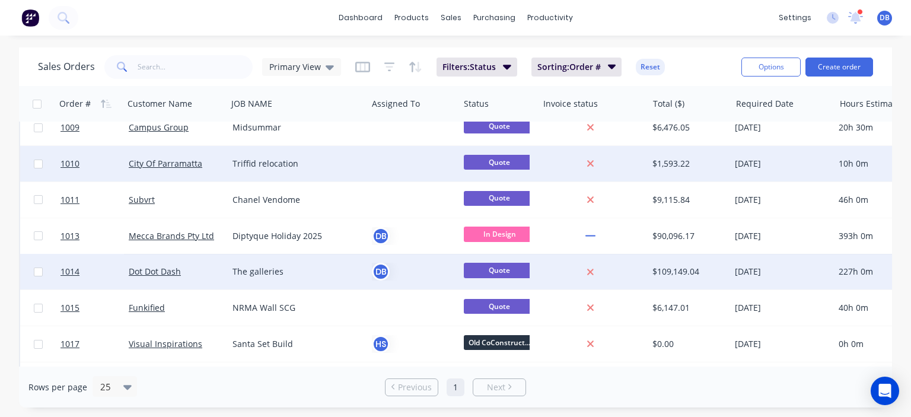
scroll to position [178, 0]
